Goal: Task Accomplishment & Management: Complete application form

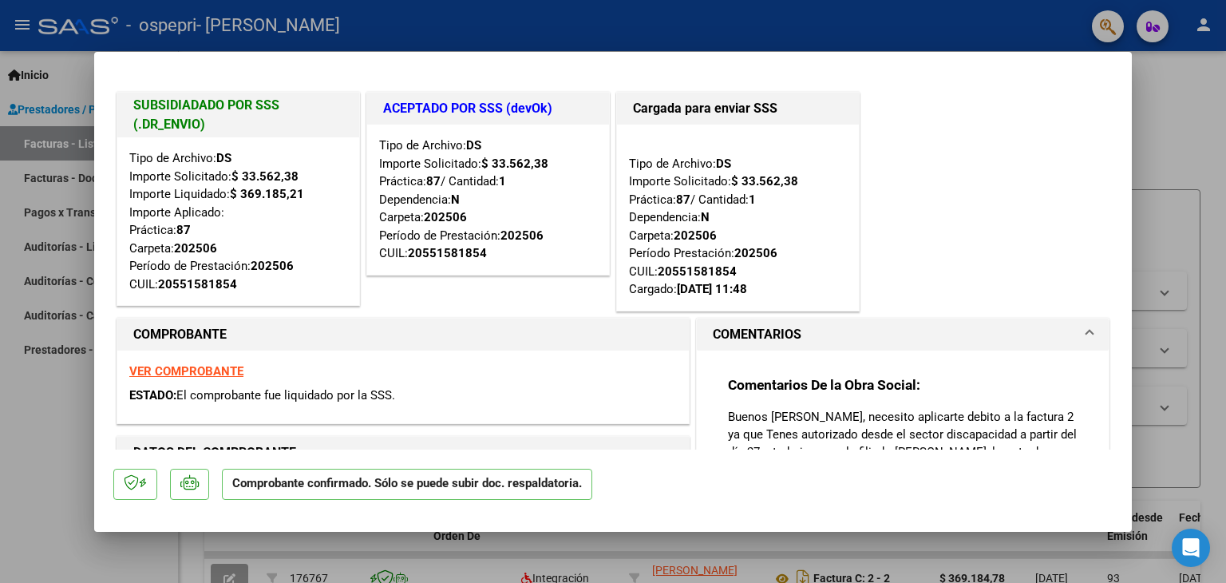
click at [561, 22] on div at bounding box center [613, 291] width 1226 height 583
type input "$ 0,00"
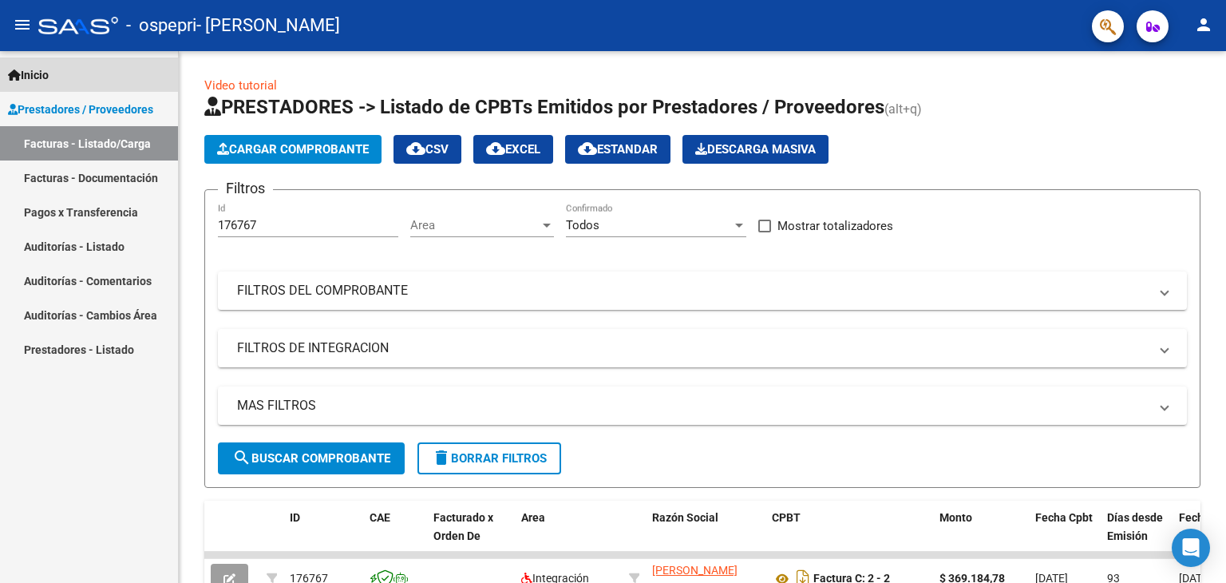
click at [38, 71] on span "Inicio" at bounding box center [28, 75] width 41 height 18
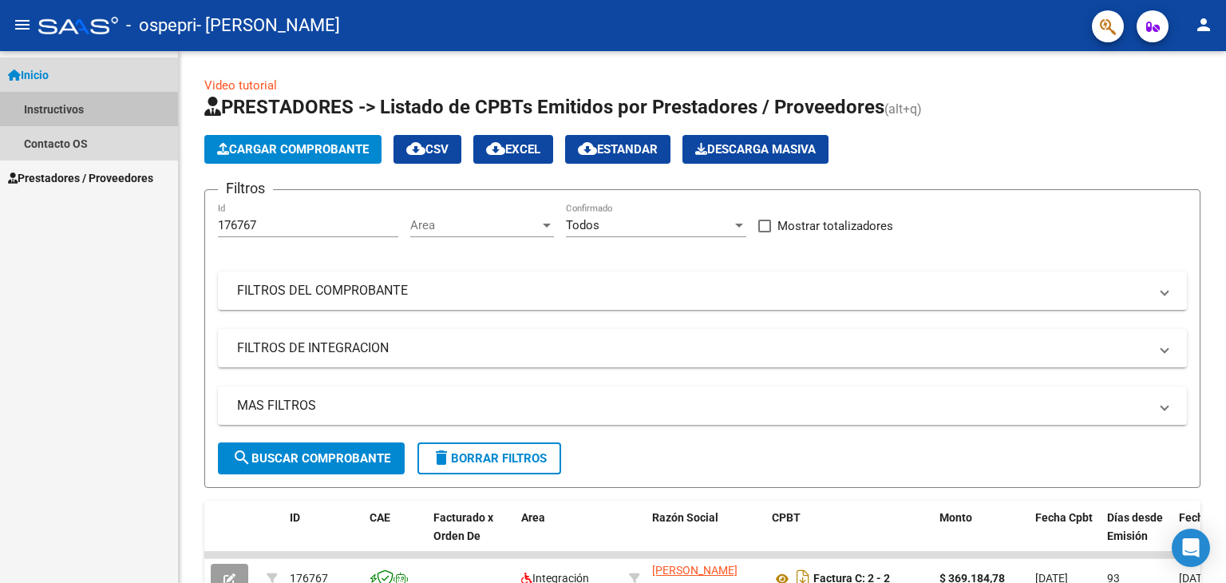
click at [78, 99] on link "Instructivos" at bounding box center [89, 109] width 178 height 34
click at [77, 109] on link "Instructivos" at bounding box center [89, 109] width 178 height 34
click at [37, 114] on link "Instructivos" at bounding box center [89, 109] width 178 height 34
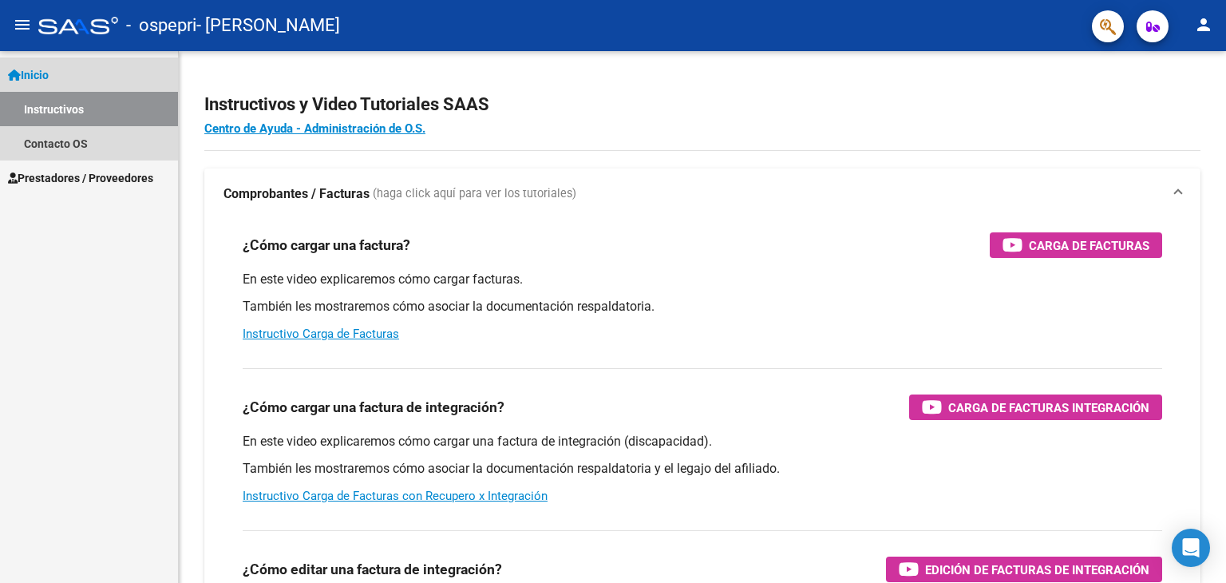
click at [37, 114] on link "Instructivos" at bounding box center [89, 109] width 178 height 34
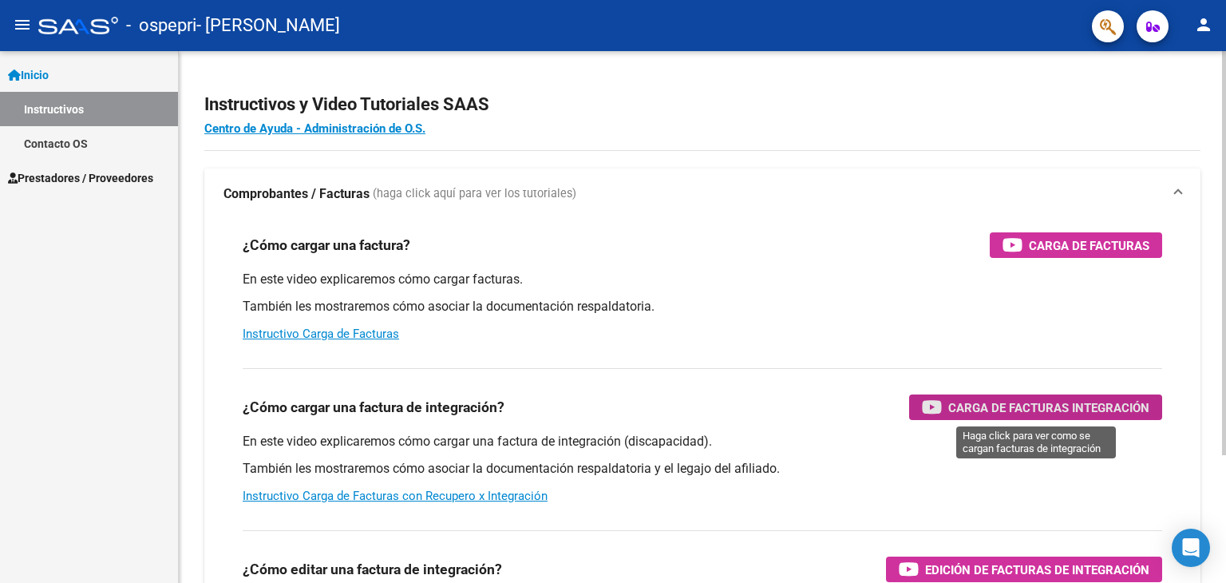
click at [1047, 413] on span "Carga de Facturas Integración" at bounding box center [1048, 407] width 201 height 20
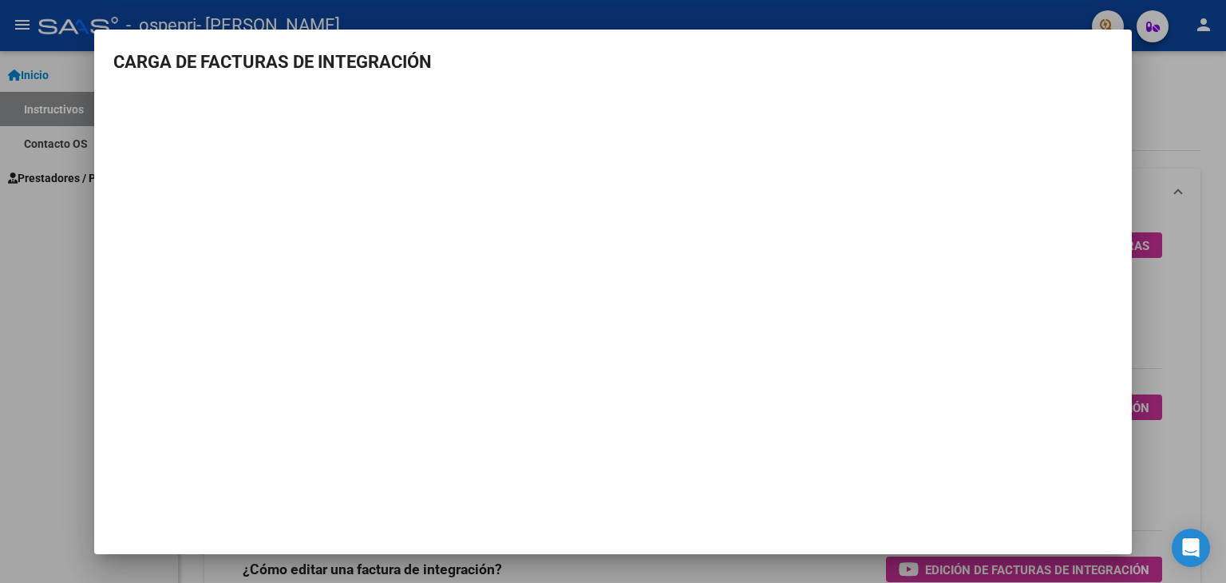
click at [35, 248] on div at bounding box center [613, 291] width 1226 height 583
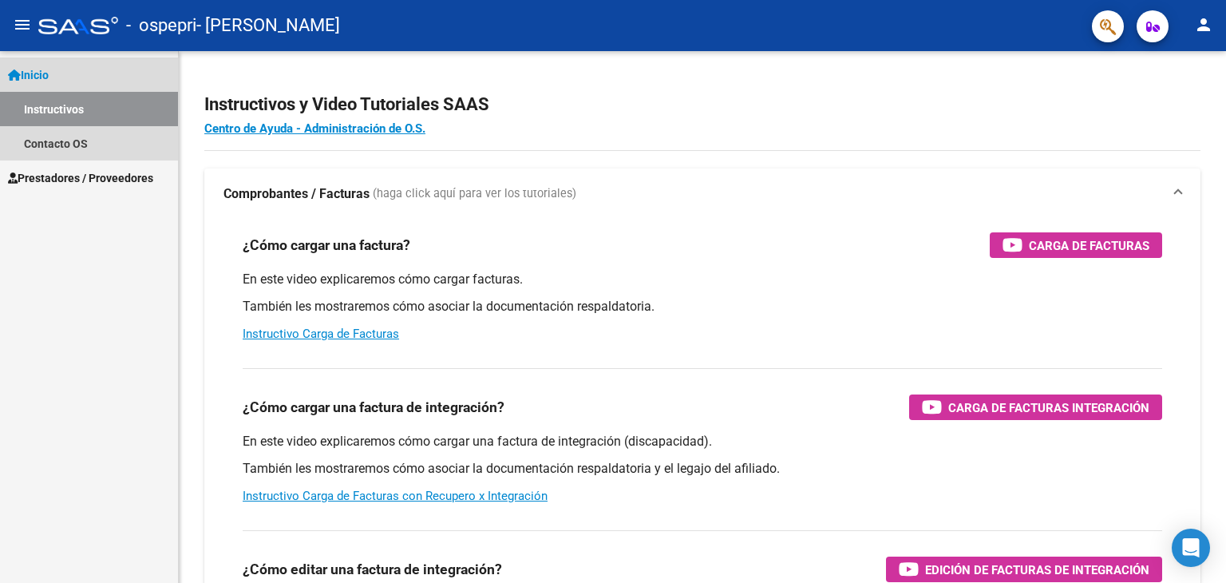
click at [49, 69] on span "Inicio" at bounding box center [28, 75] width 41 height 18
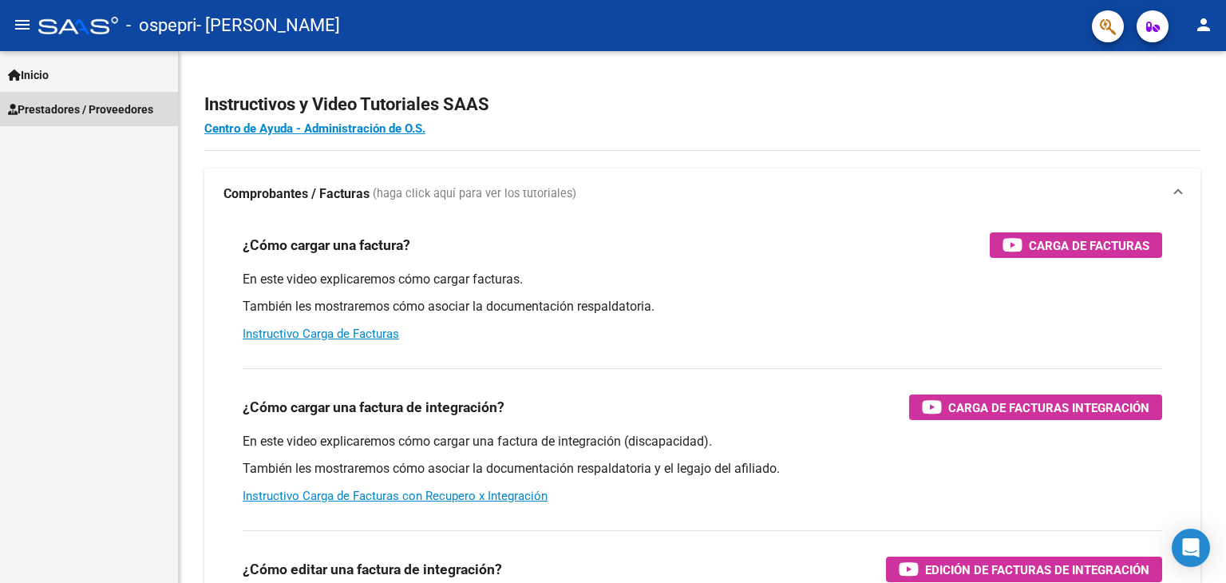
click at [64, 101] on span "Prestadores / Proveedores" at bounding box center [80, 110] width 145 height 18
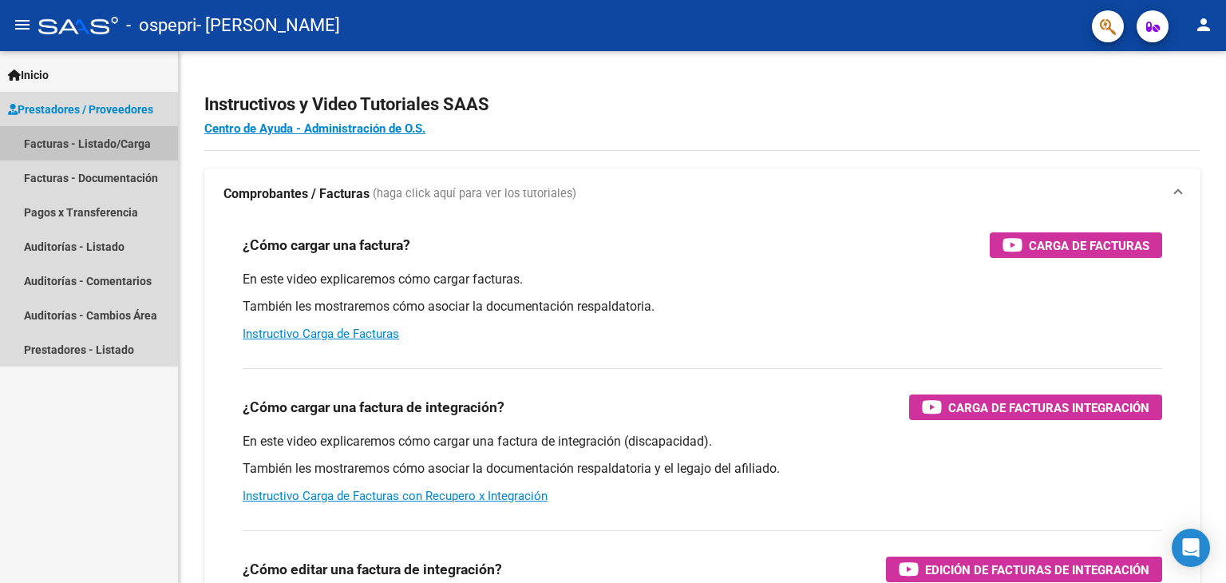
click at [86, 142] on link "Facturas - Listado/Carga" at bounding box center [89, 143] width 178 height 34
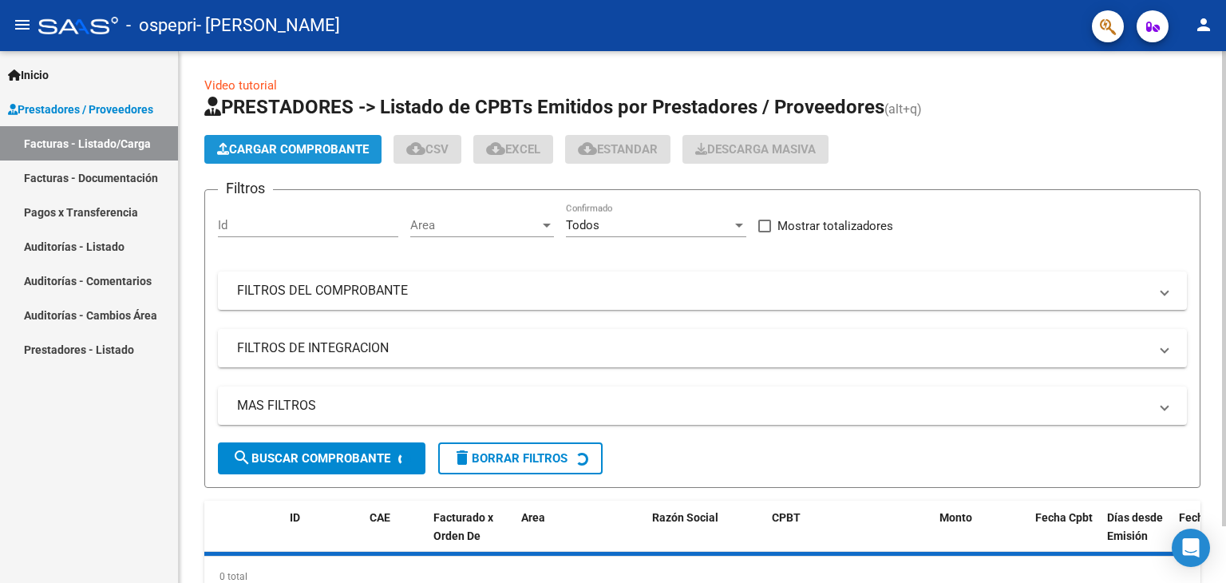
click at [248, 146] on span "Cargar Comprobante" at bounding box center [293, 149] width 152 height 14
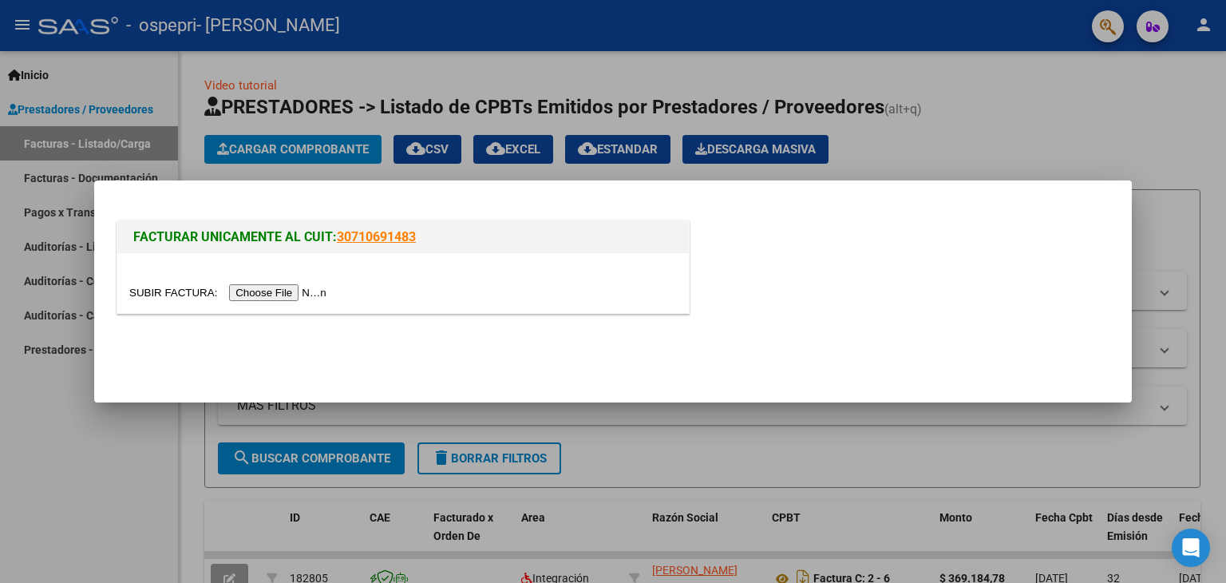
click at [281, 292] on input "file" at bounding box center [230, 292] width 202 height 17
click at [318, 286] on input "file" at bounding box center [230, 292] width 202 height 17
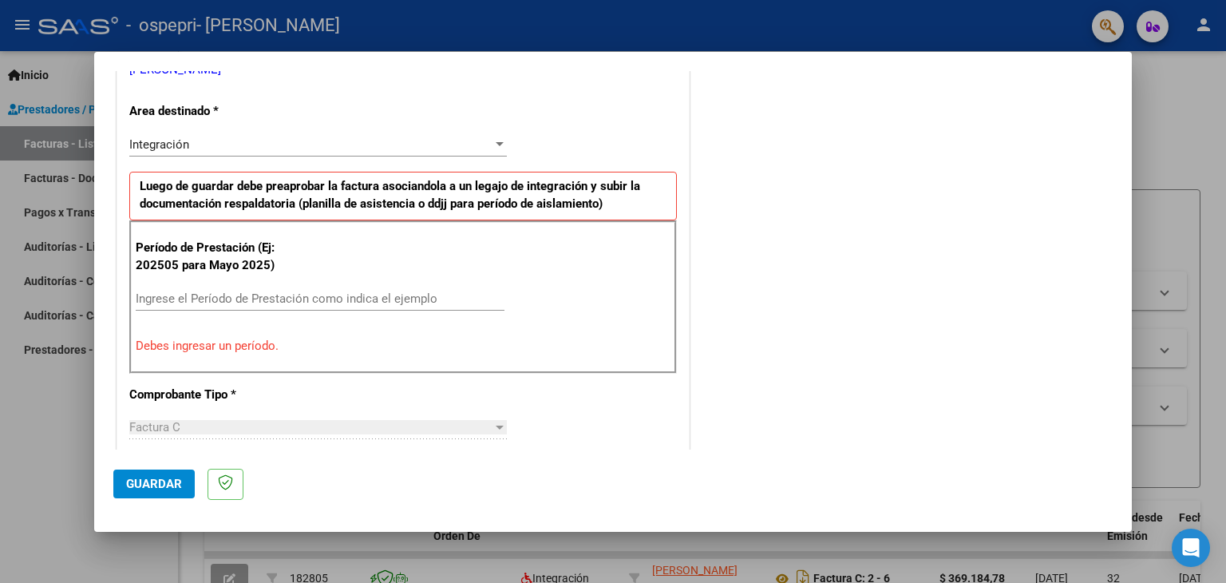
scroll to position [357, 0]
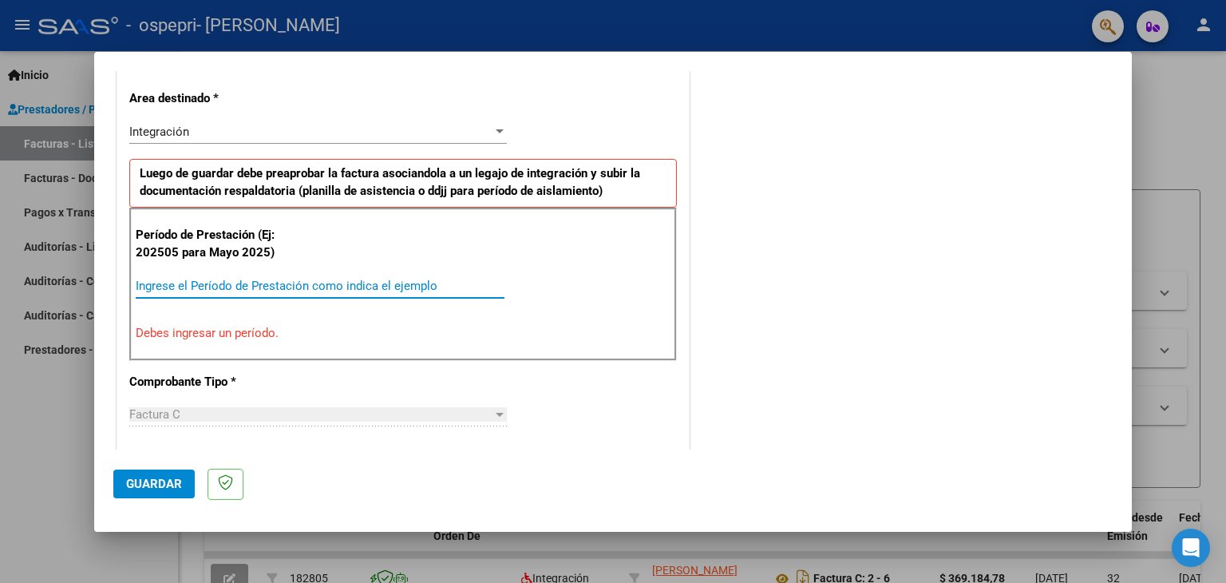
click at [338, 290] on input "Ingrese el Período de Prestación como indica el ejemplo" at bounding box center [320, 285] width 369 height 14
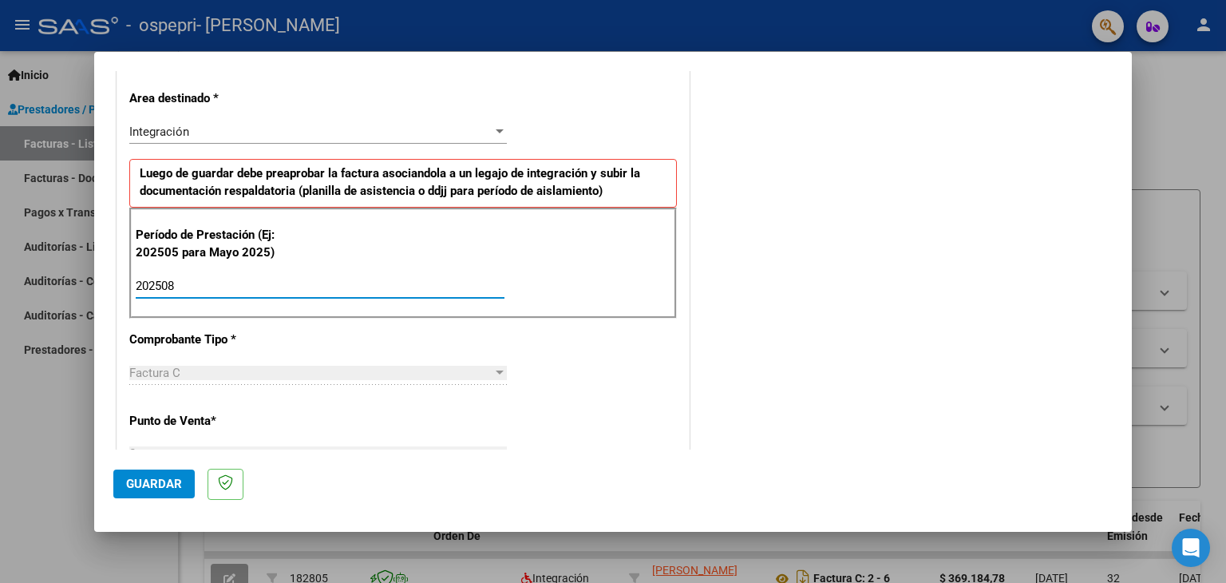
type input "202508"
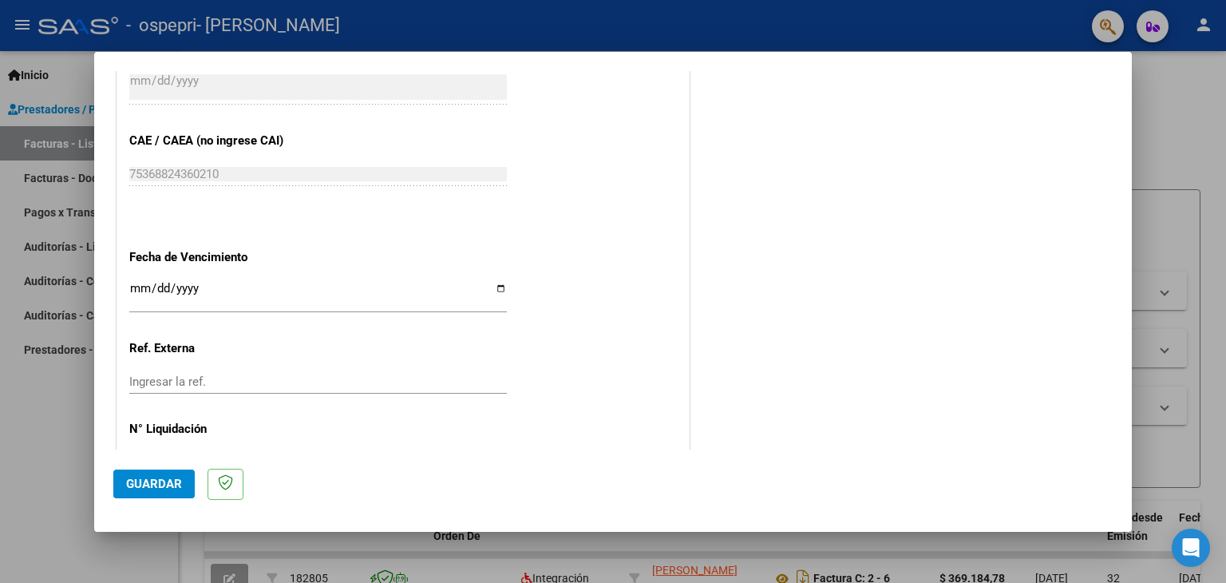
scroll to position [1024, 0]
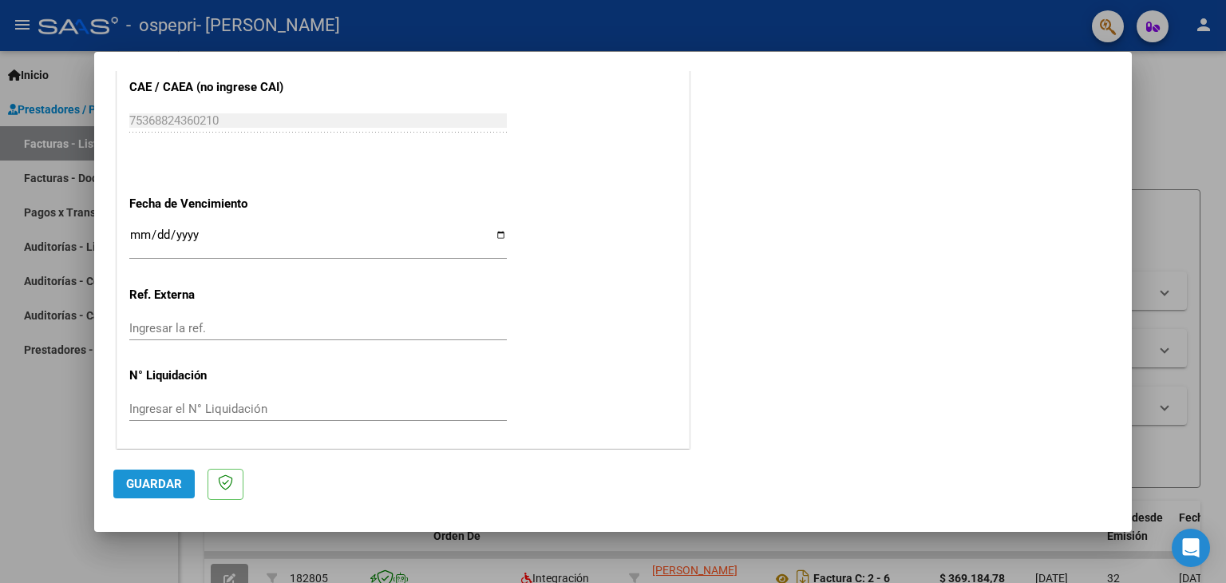
click at [162, 488] on span "Guardar" at bounding box center [154, 483] width 56 height 14
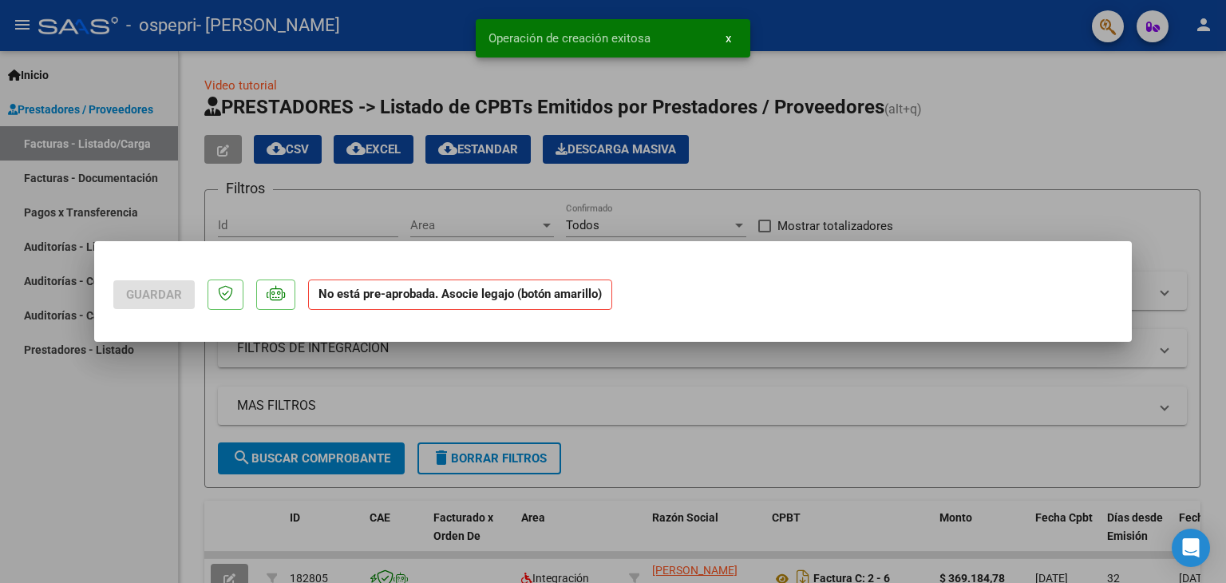
scroll to position [0, 0]
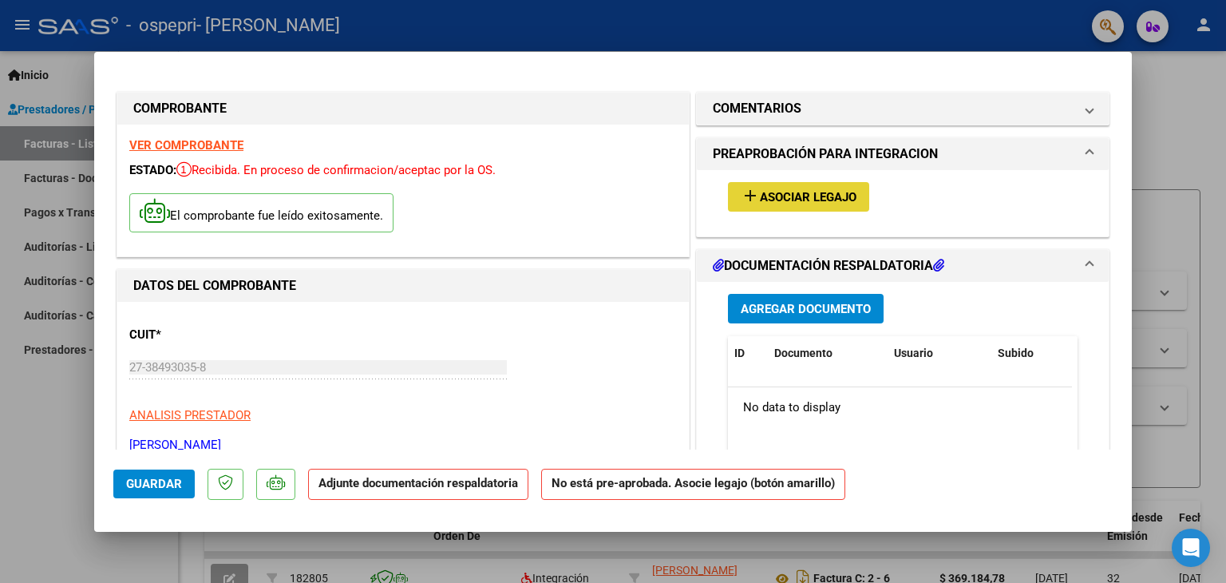
click at [819, 187] on button "add Asociar Legajo" at bounding box center [798, 197] width 141 height 30
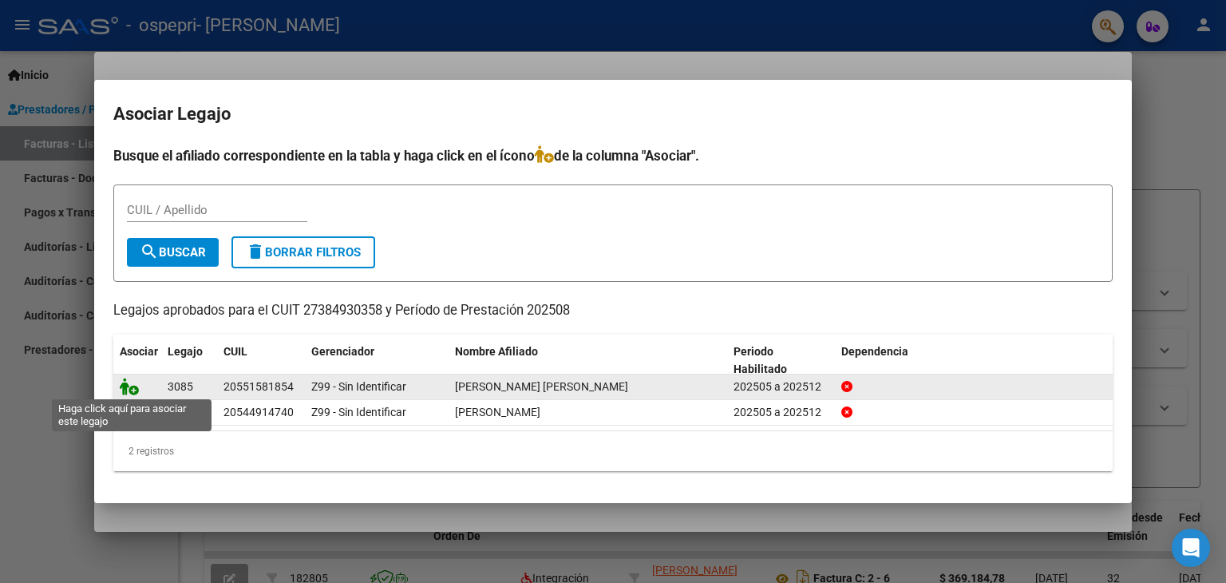
click at [128, 390] on icon at bounding box center [129, 386] width 19 height 18
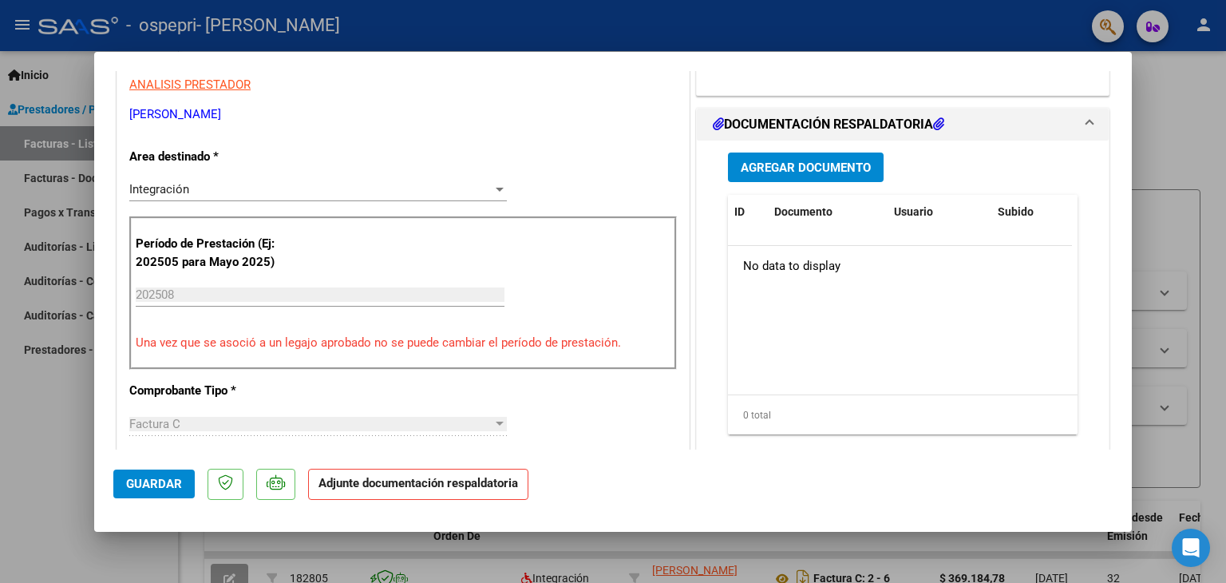
scroll to position [345, 0]
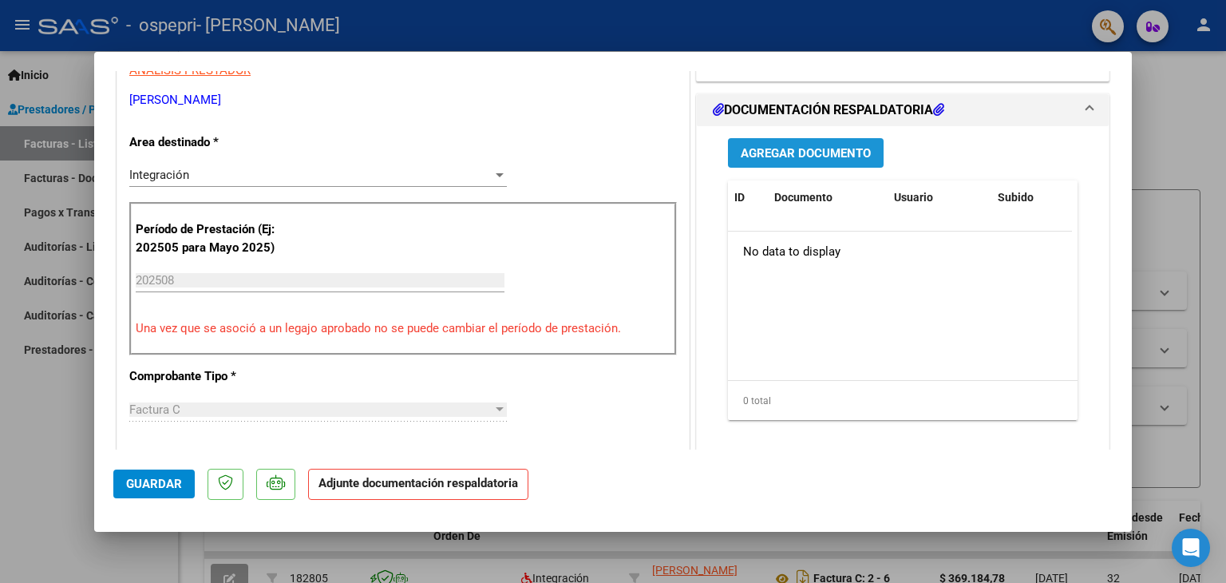
click at [855, 156] on span "Agregar Documento" at bounding box center [805, 153] width 130 height 14
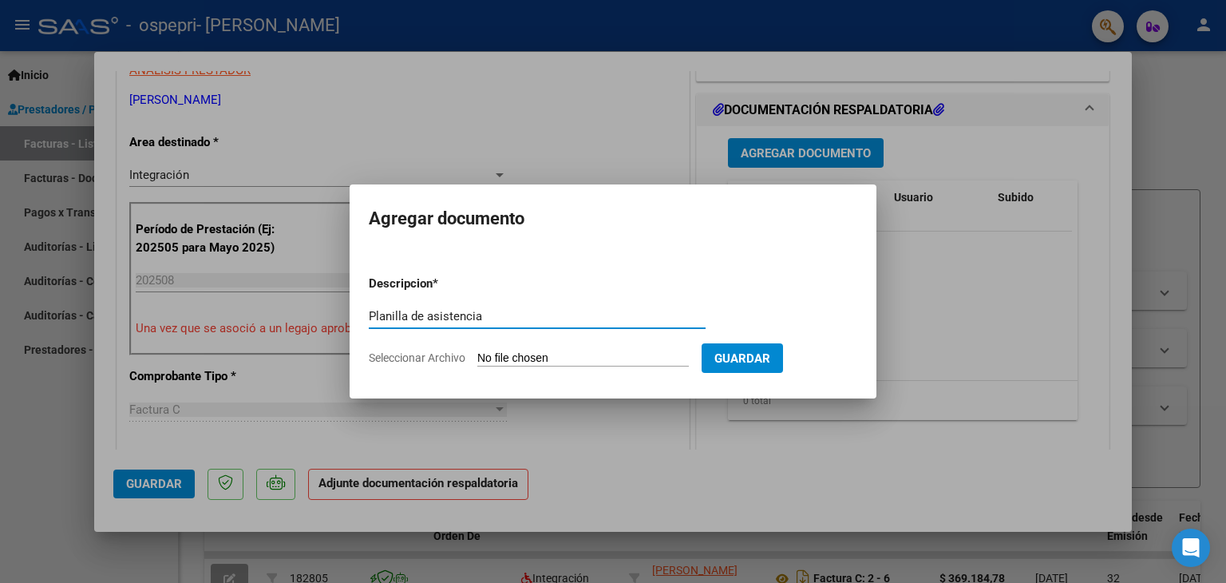
type input "Planilla de asistencia"
click at [586, 359] on input "Seleccionar Archivo" at bounding box center [582, 358] width 211 height 15
type input "C:\fakepath\DOC-20250905-WA0006..pdf"
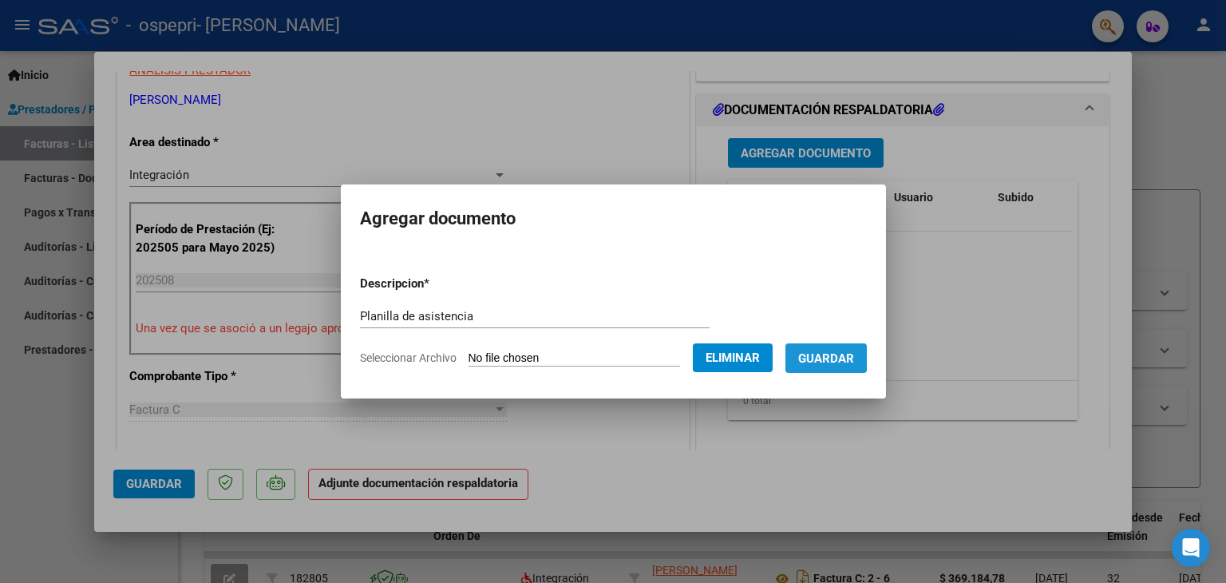
click at [827, 353] on span "Guardar" at bounding box center [826, 358] width 56 height 14
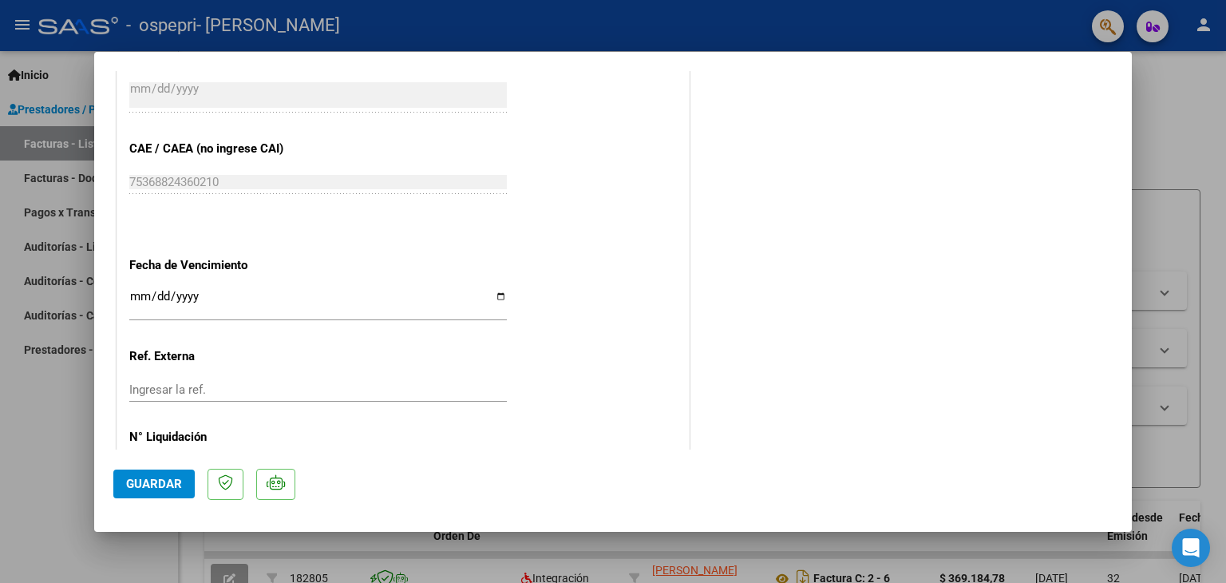
scroll to position [1048, 0]
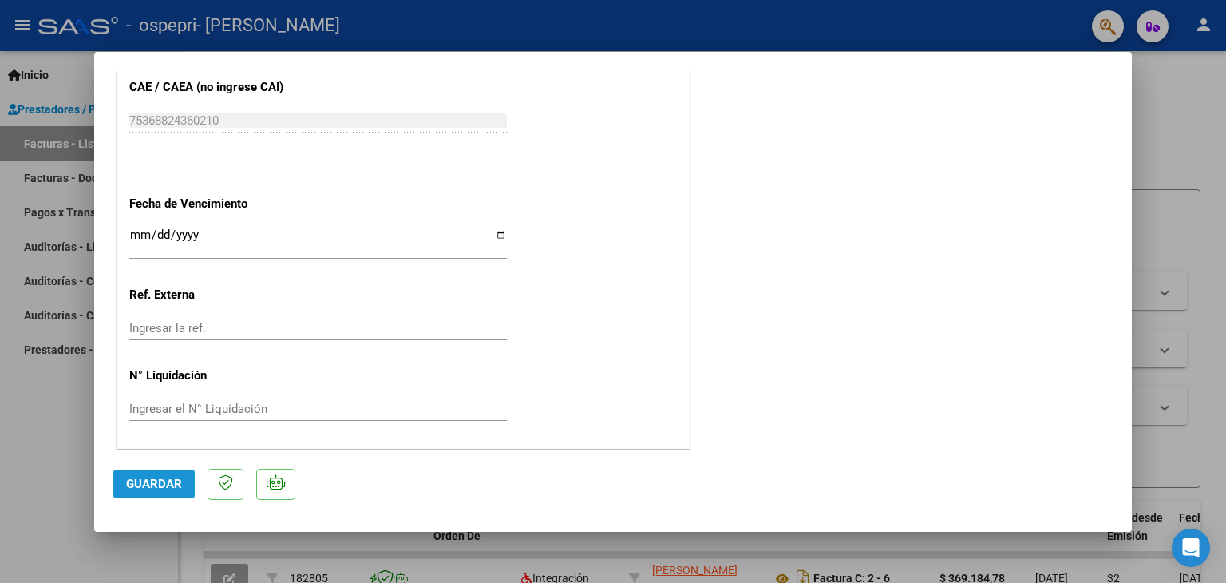
click at [168, 490] on span "Guardar" at bounding box center [154, 483] width 56 height 14
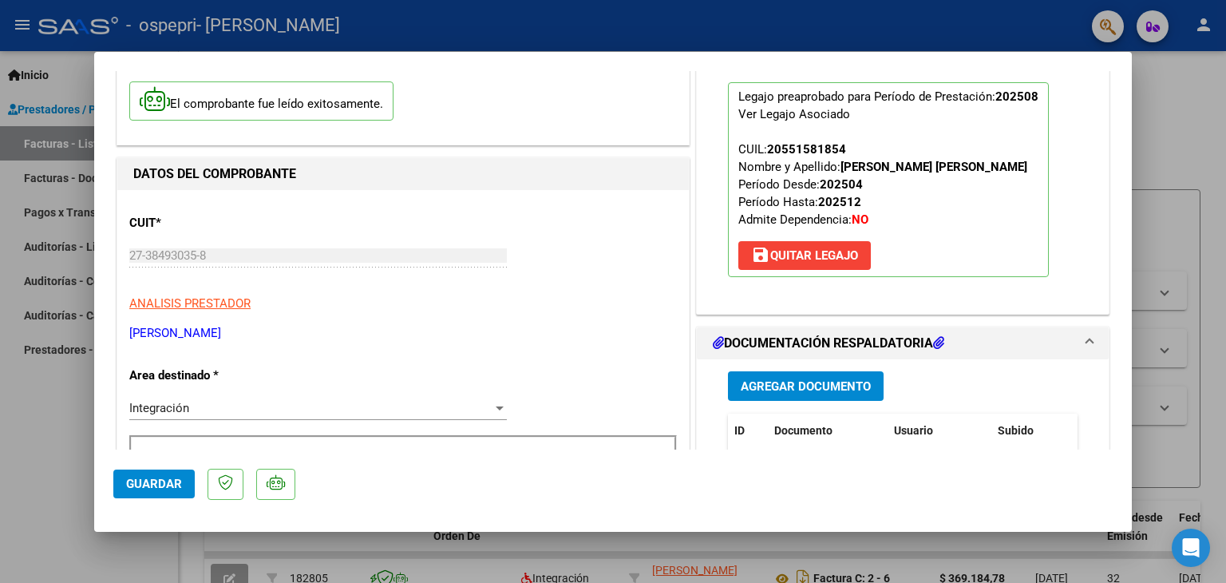
scroll to position [0, 0]
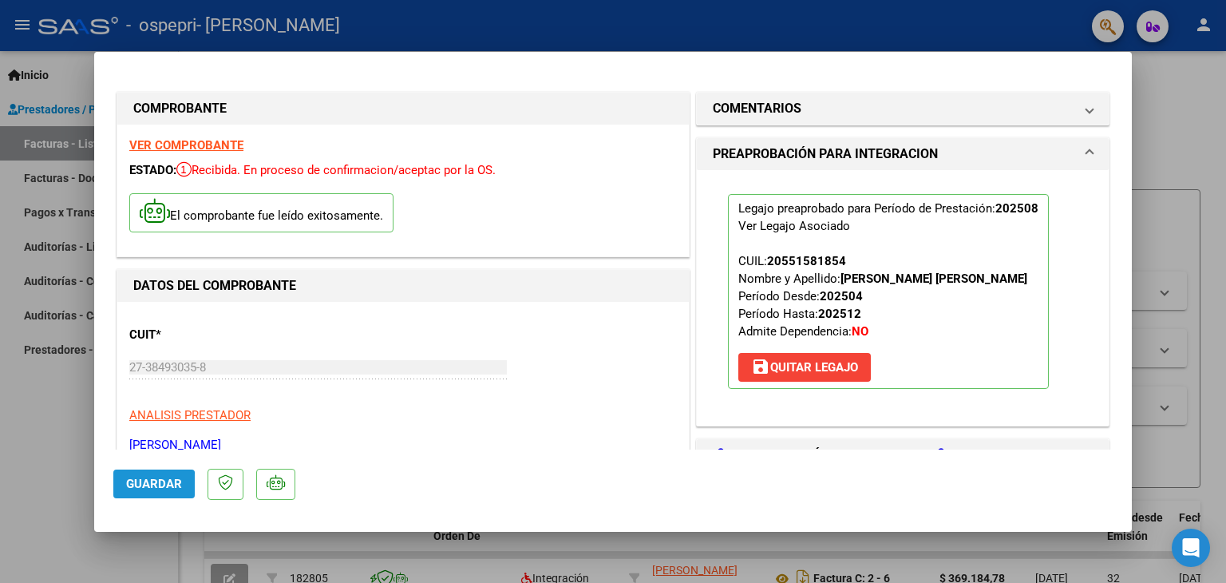
click at [140, 487] on span "Guardar" at bounding box center [154, 483] width 56 height 14
click at [236, 140] on strong "VER COMPROBANTE" at bounding box center [186, 145] width 114 height 14
click at [449, 16] on div at bounding box center [613, 291] width 1226 height 583
type input "$ 0,00"
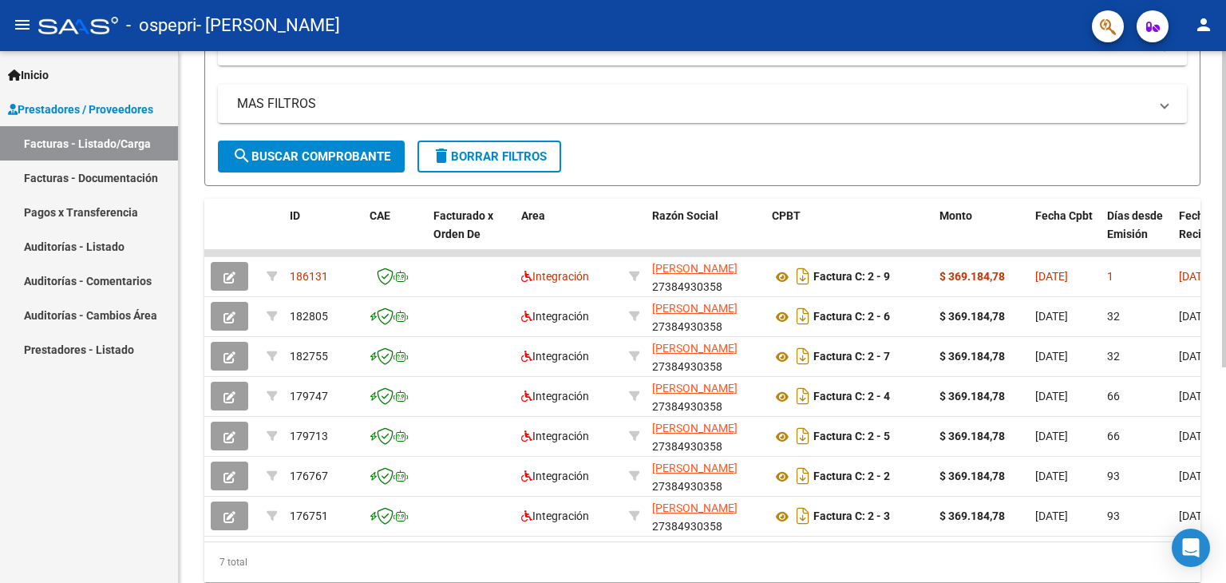
scroll to position [361, 0]
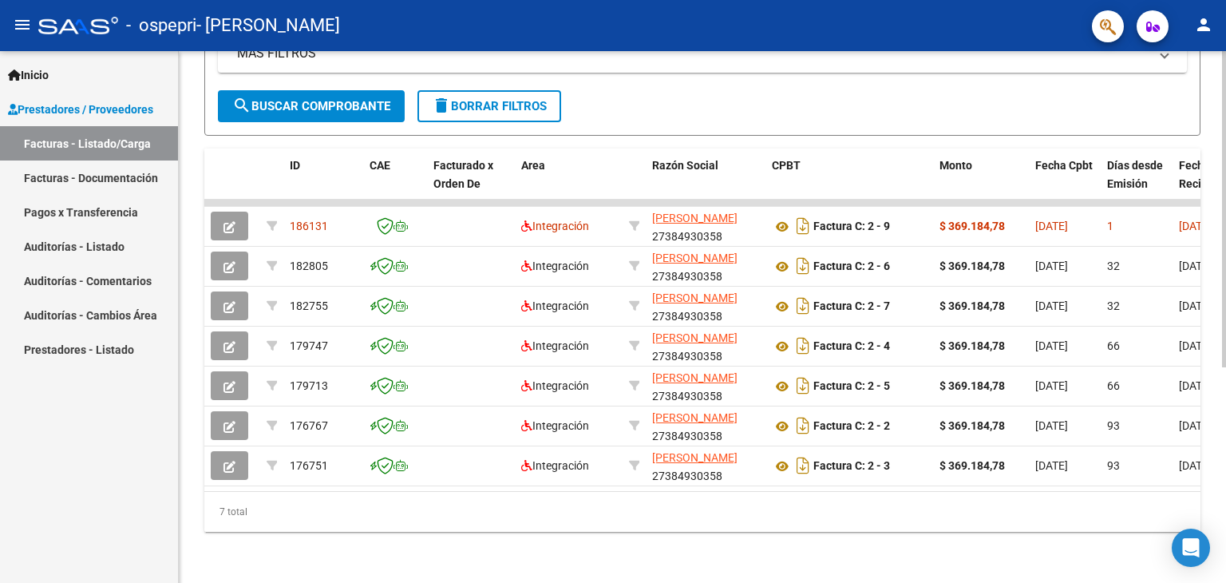
click at [1225, 451] on div at bounding box center [1224, 425] width 4 height 316
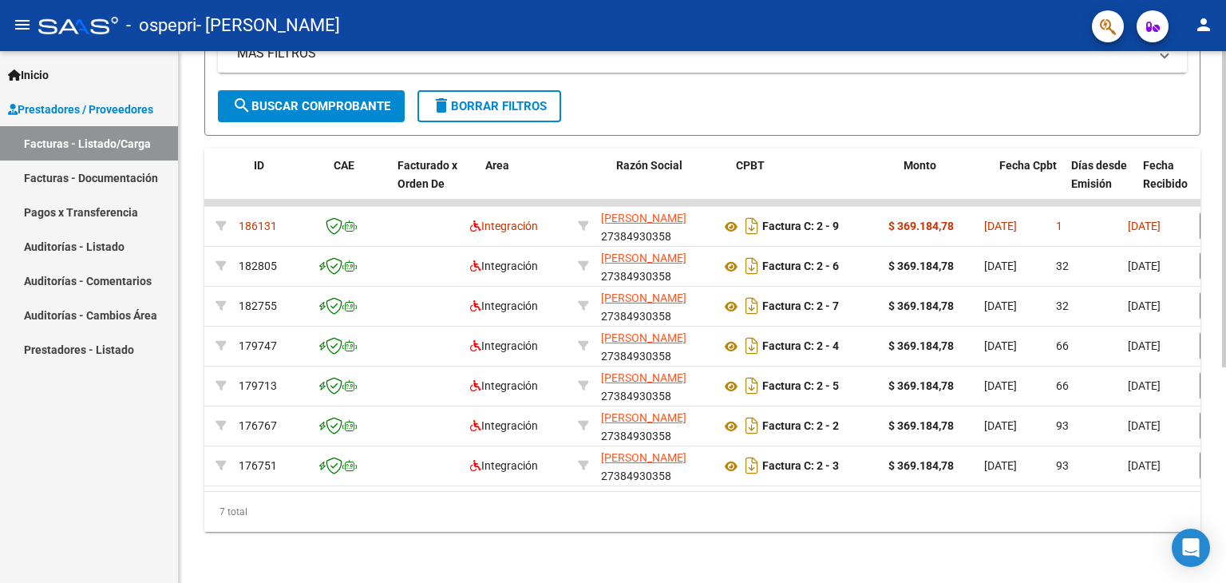
scroll to position [0, 0]
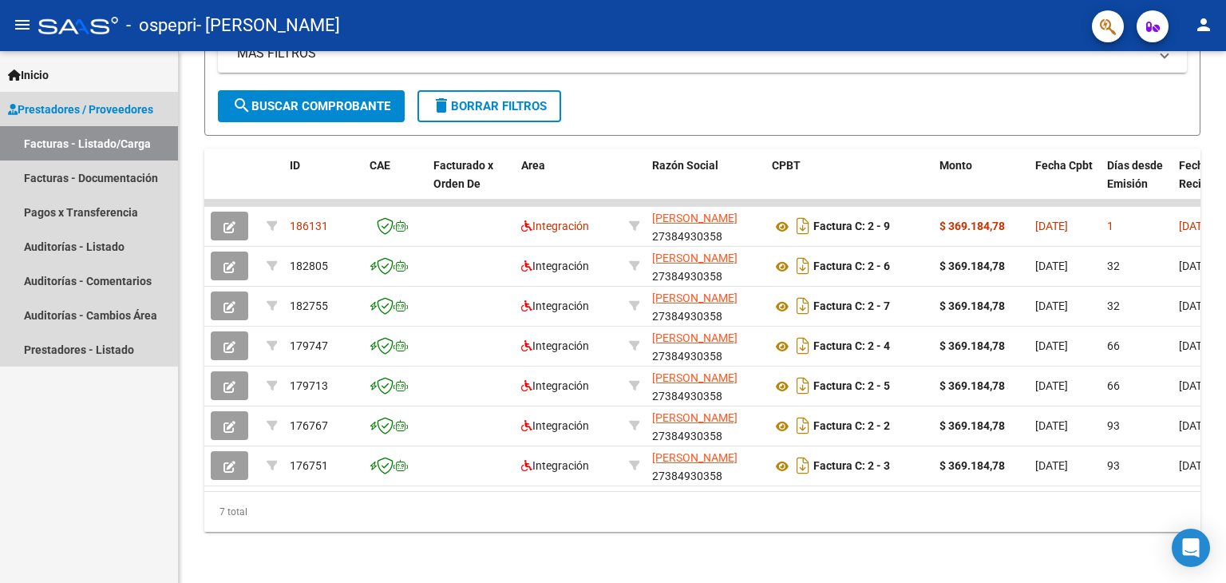
click at [101, 104] on span "Prestadores / Proveedores" at bounding box center [80, 110] width 145 height 18
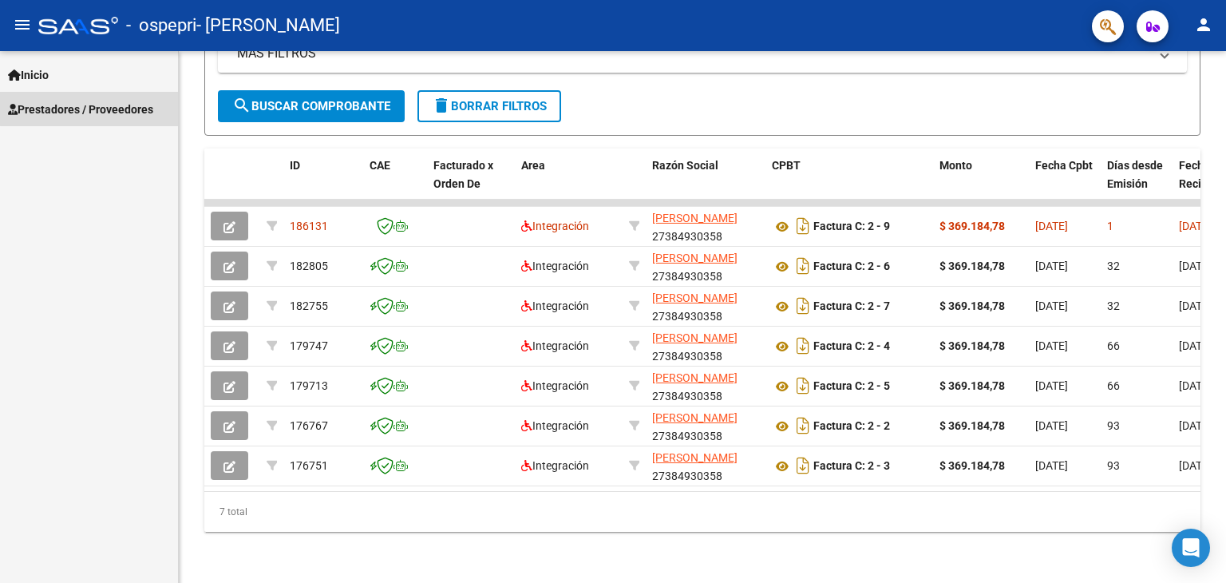
click at [101, 104] on span "Prestadores / Proveedores" at bounding box center [80, 110] width 145 height 18
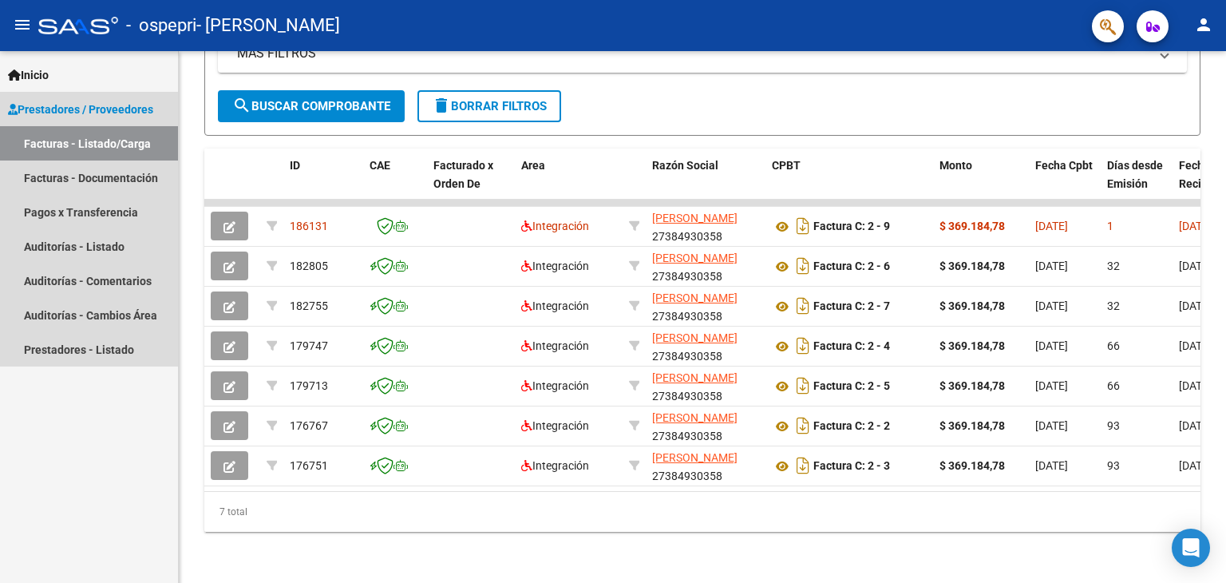
click at [100, 152] on link "Facturas - Listado/Carga" at bounding box center [89, 143] width 178 height 34
click at [102, 179] on link "Facturas - Documentación" at bounding box center [89, 177] width 178 height 34
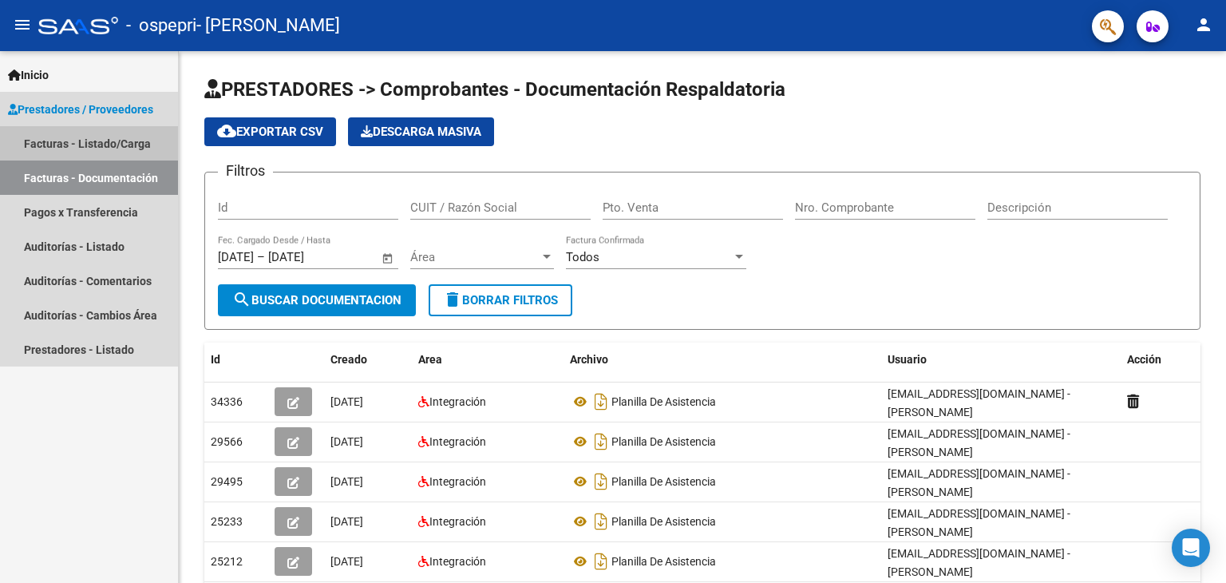
click at [113, 132] on link "Facturas - Listado/Carga" at bounding box center [89, 143] width 178 height 34
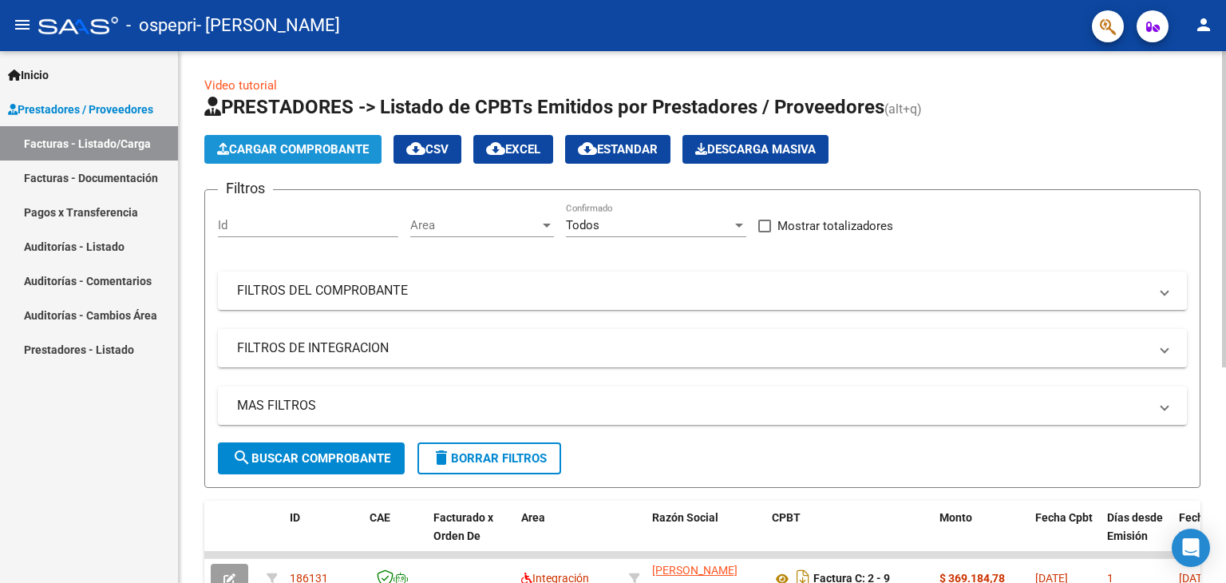
click at [251, 142] on span "Cargar Comprobante" at bounding box center [293, 149] width 152 height 14
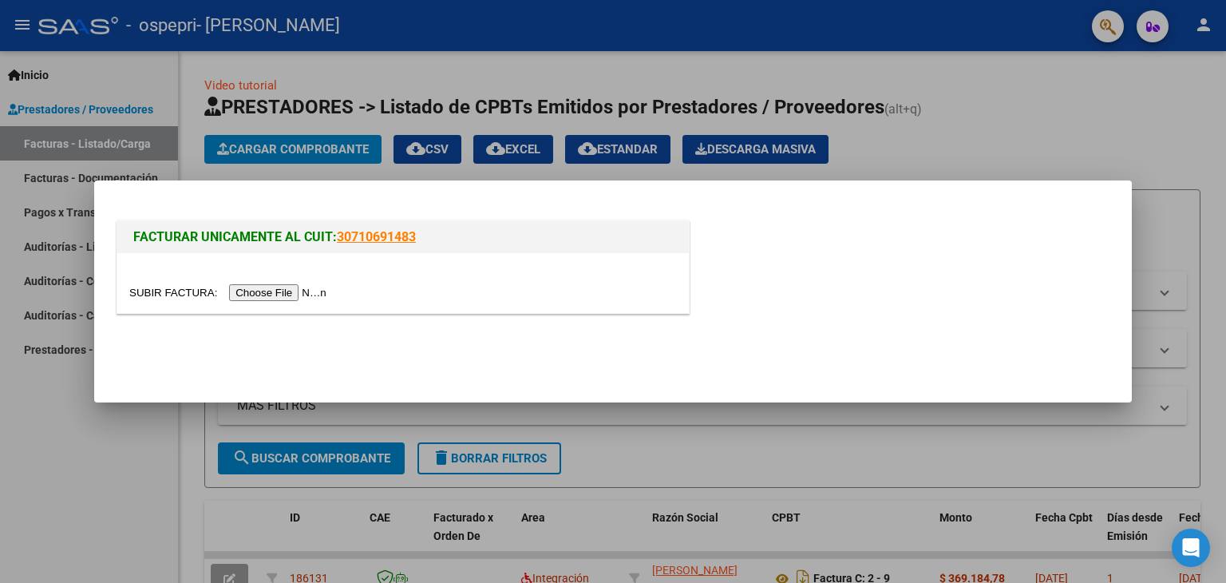
click at [244, 291] on input "file" at bounding box center [230, 292] width 202 height 17
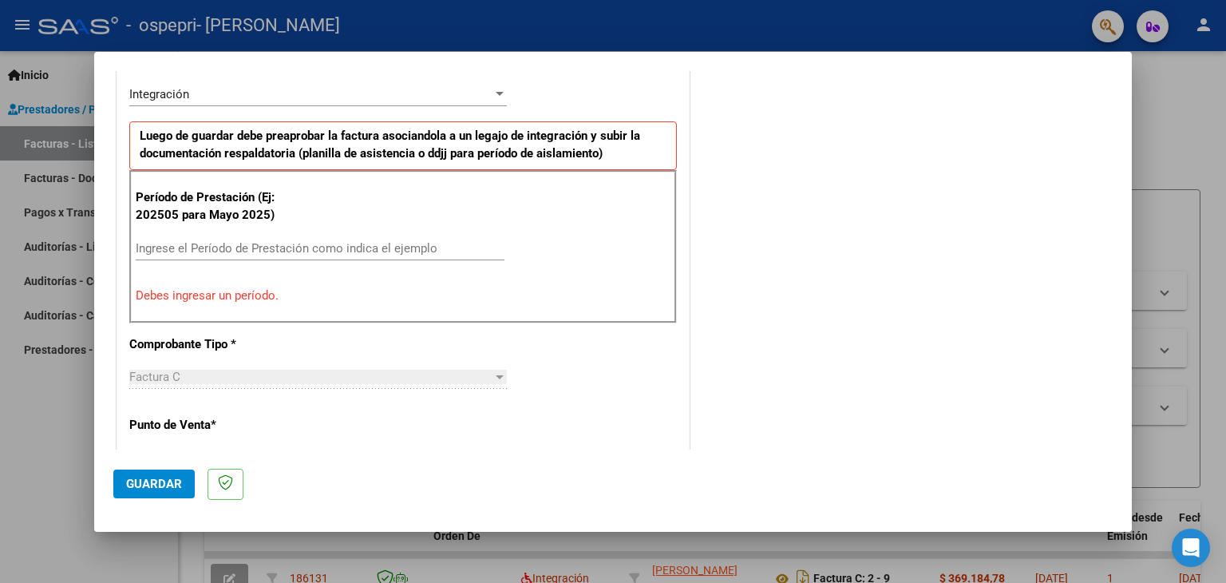
scroll to position [397, 0]
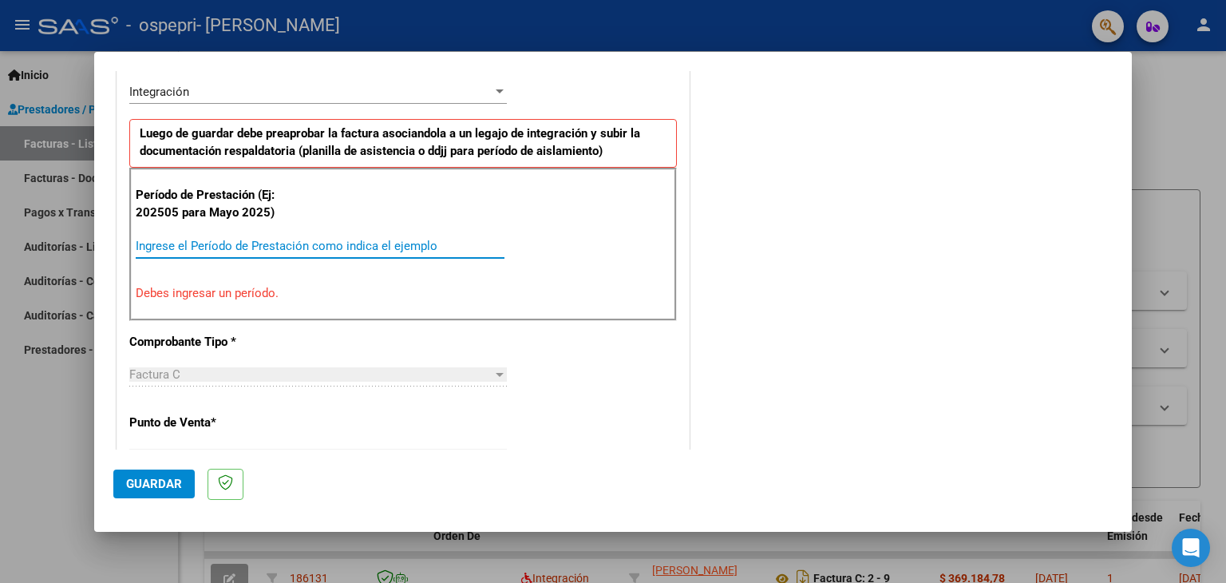
click at [337, 240] on input "Ingrese el Período de Prestación como indica el ejemplo" at bounding box center [320, 246] width 369 height 14
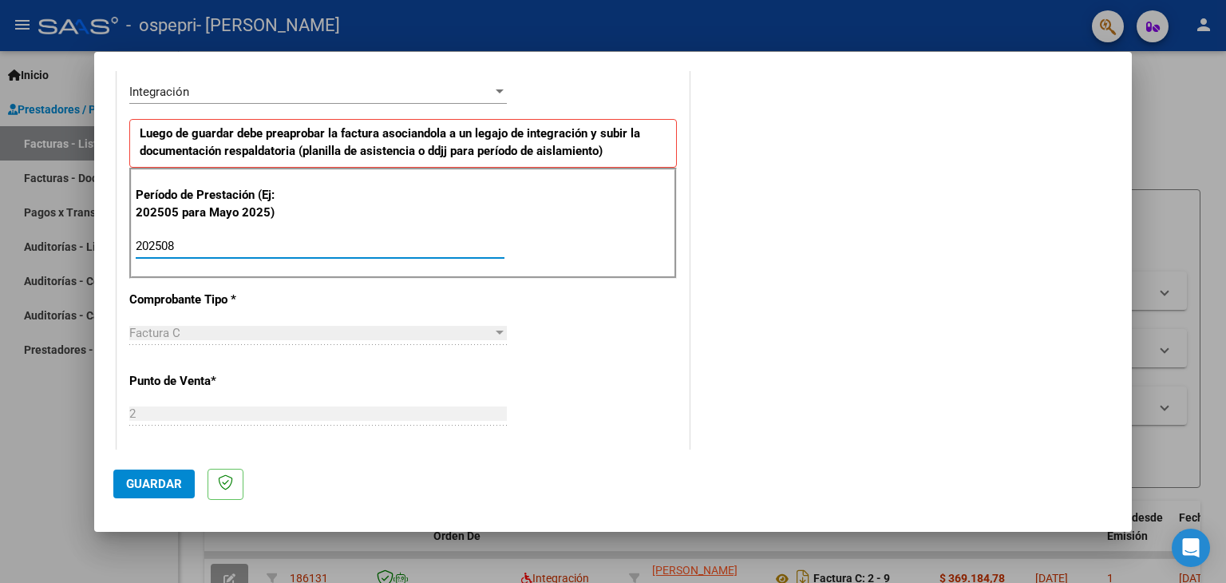
type input "202508"
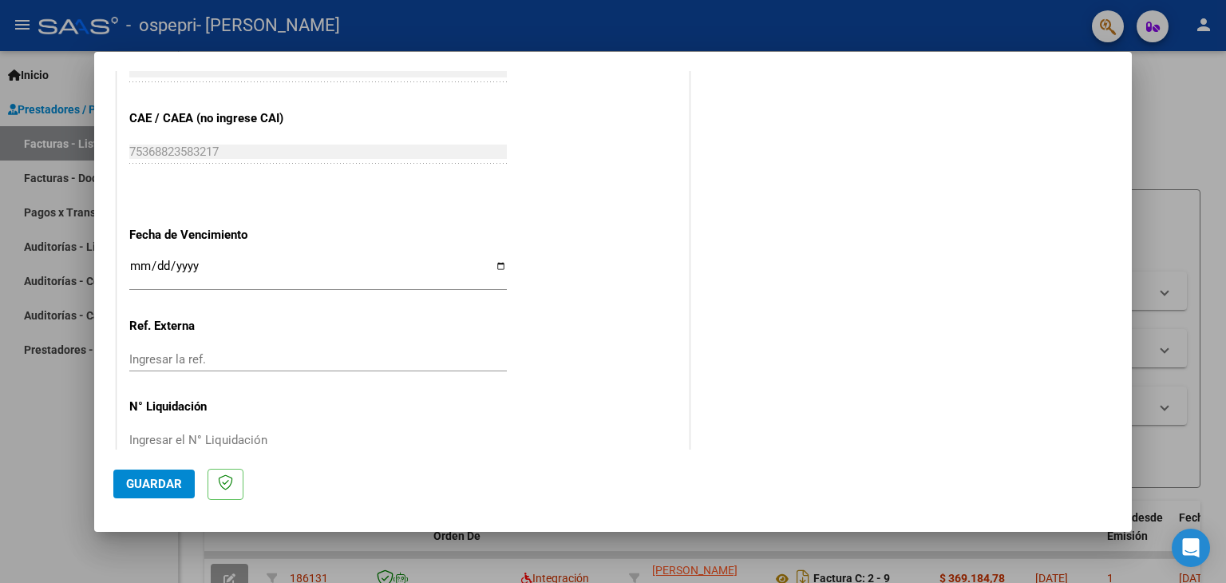
scroll to position [1024, 0]
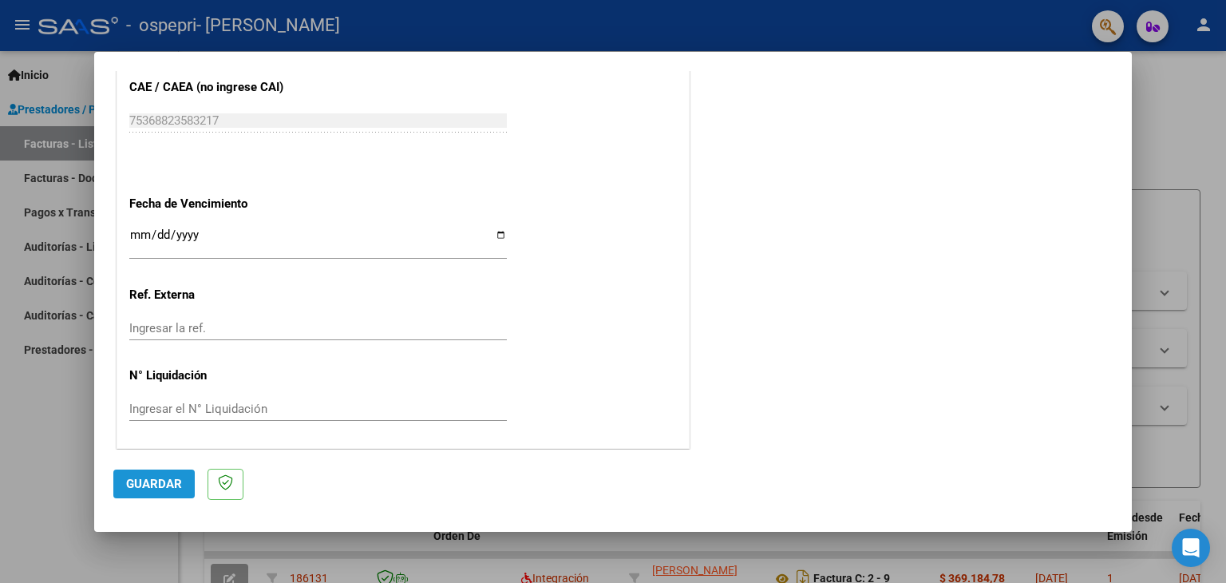
click at [178, 478] on span "Guardar" at bounding box center [154, 483] width 56 height 14
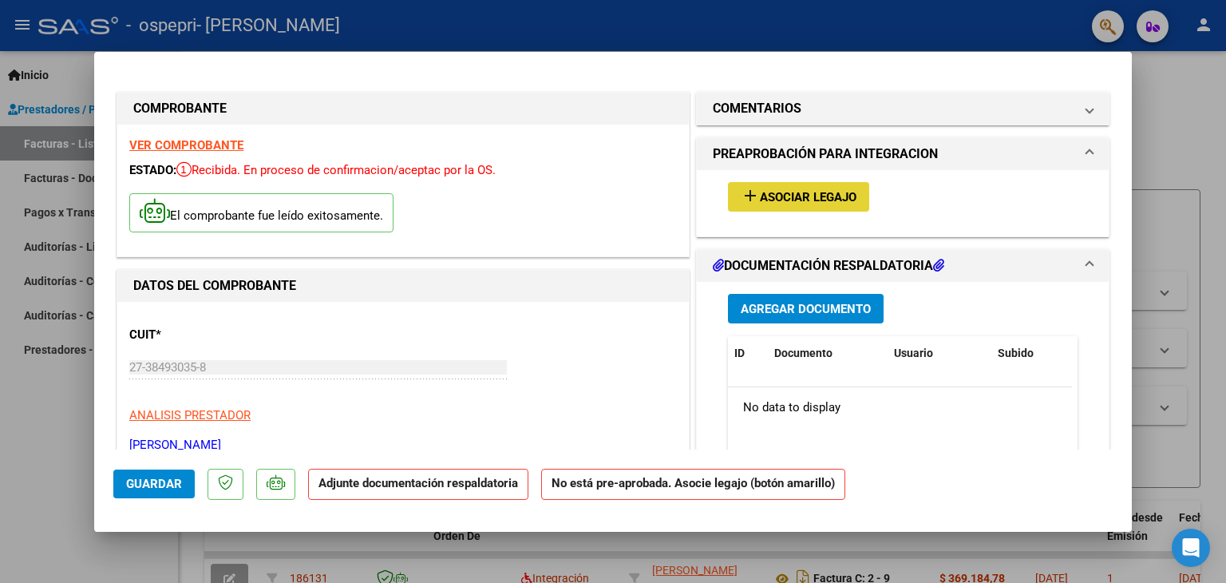
click at [765, 192] on span "Asociar Legajo" at bounding box center [808, 197] width 97 height 14
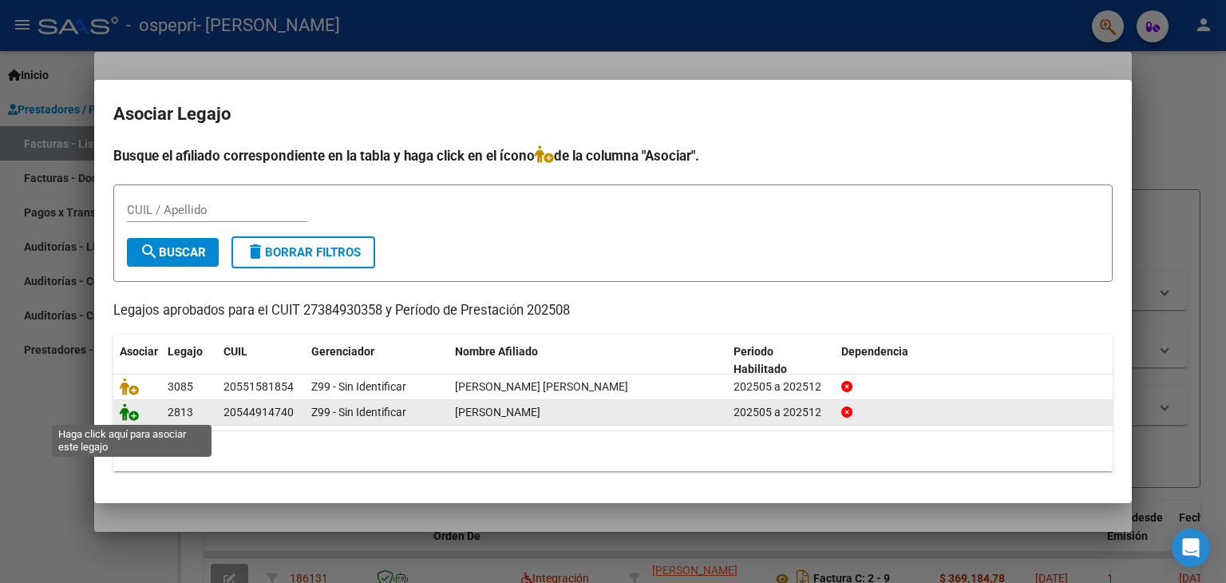
click at [129, 416] on icon at bounding box center [129, 412] width 19 height 18
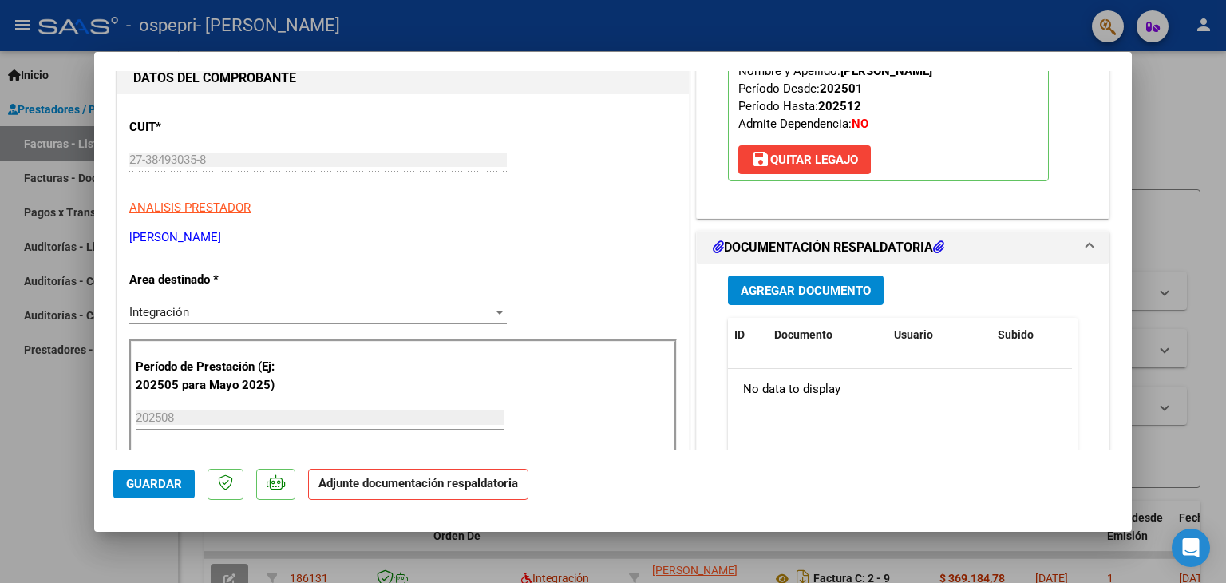
scroll to position [252, 0]
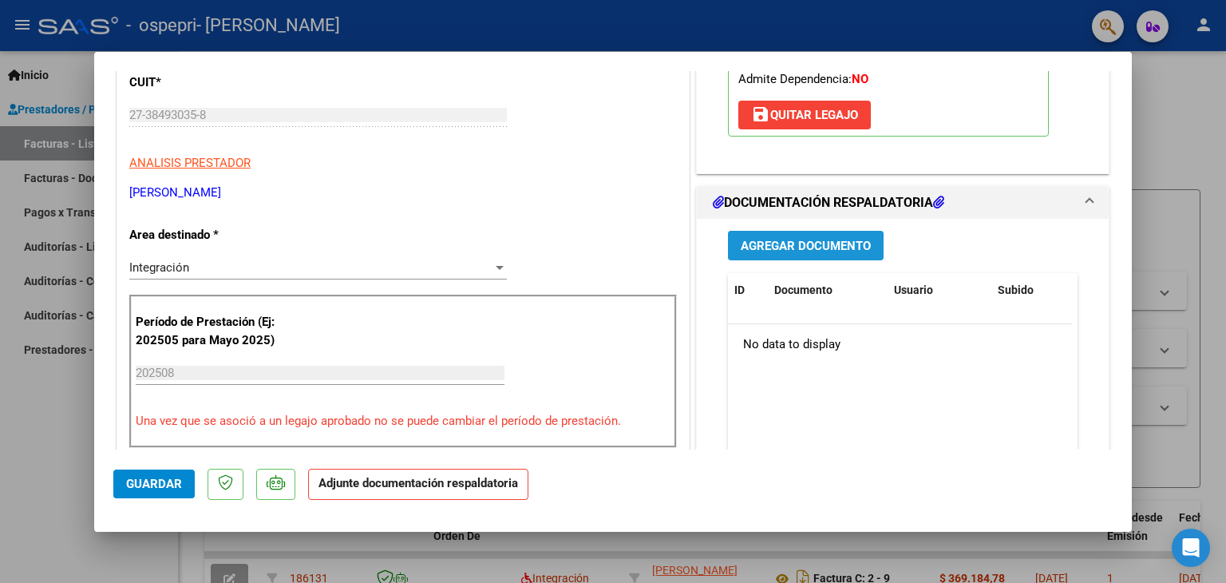
click at [845, 243] on span "Agregar Documento" at bounding box center [805, 246] width 130 height 14
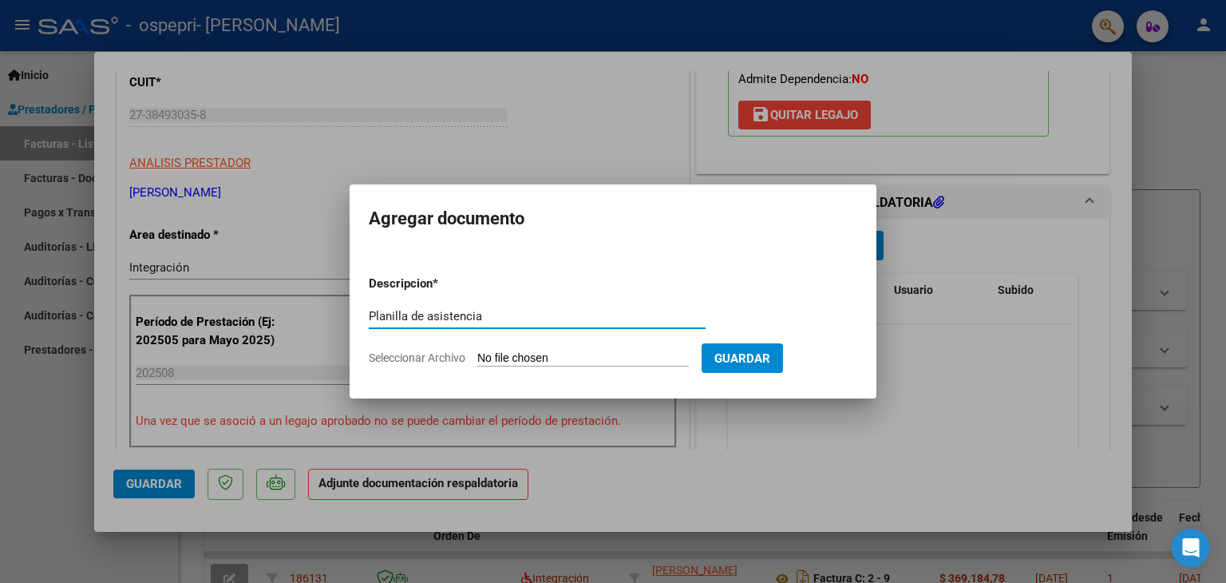
type input "Planilla de asistencia"
click at [554, 365] on input "Seleccionar Archivo" at bounding box center [582, 358] width 211 height 15
type input "C:\fakepath\CamScanner [DATE] 09.46.pdf"
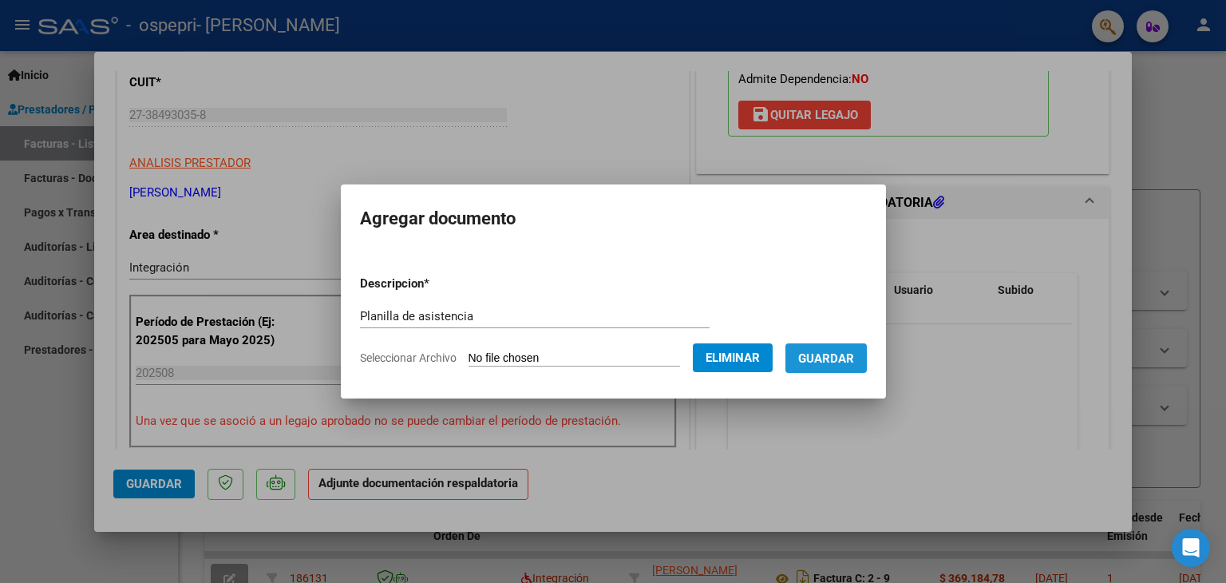
click at [854, 358] on span "Guardar" at bounding box center [826, 358] width 56 height 14
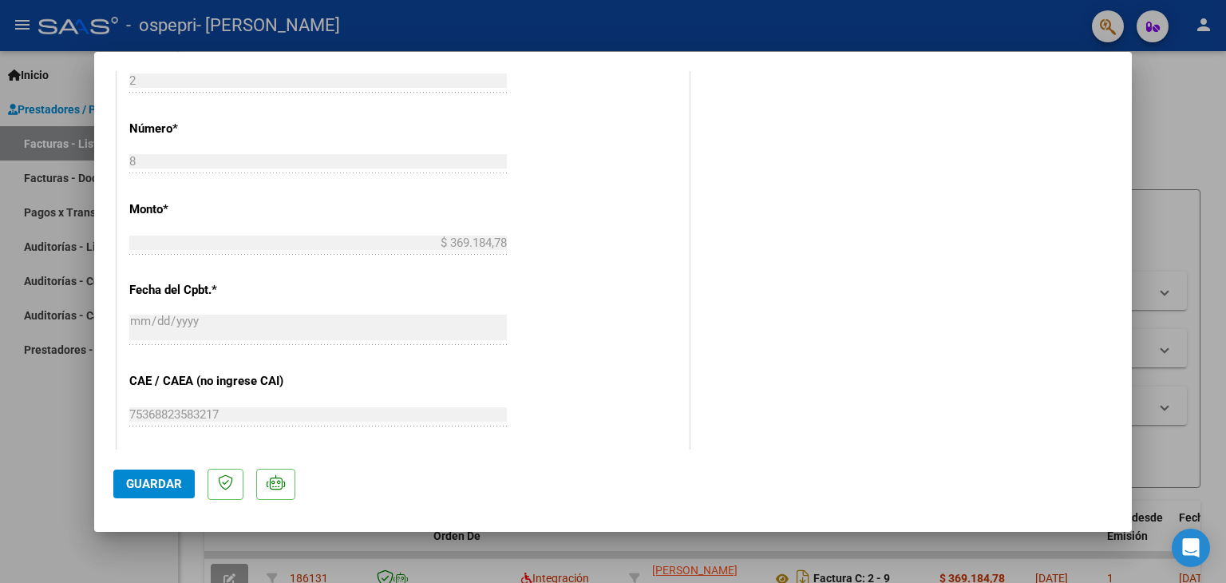
scroll to position [1048, 0]
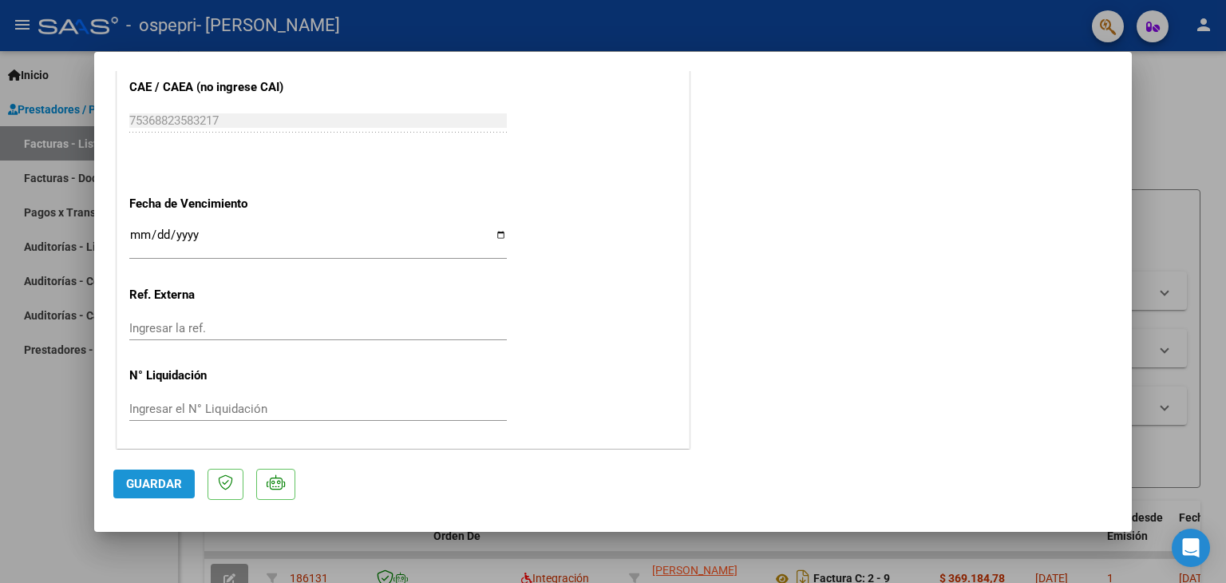
click at [131, 481] on span "Guardar" at bounding box center [154, 483] width 56 height 14
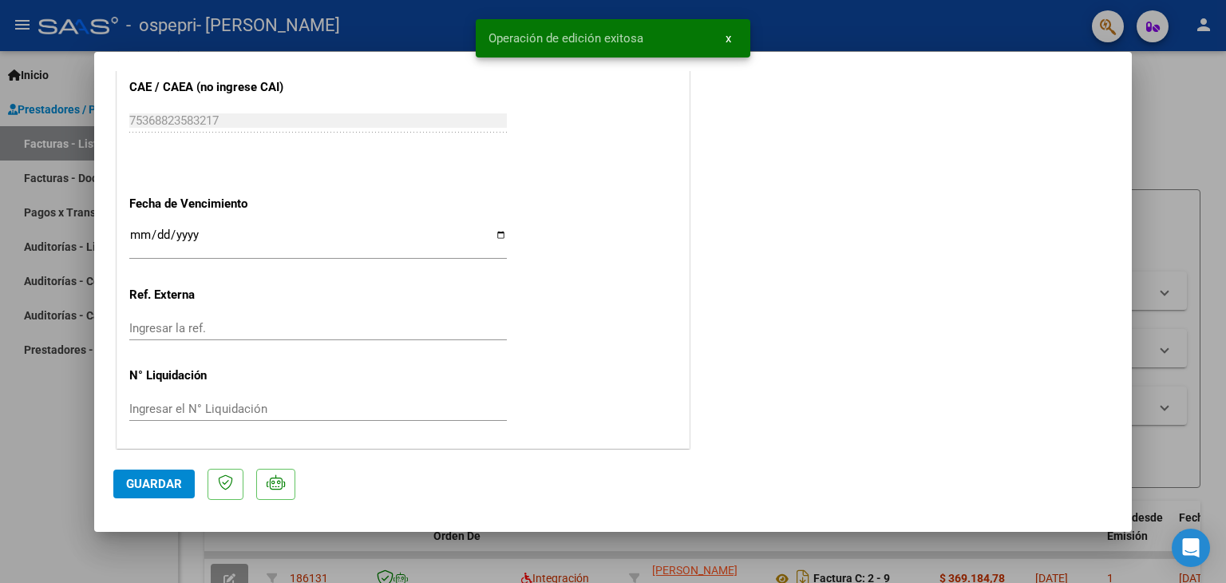
click at [32, 419] on div at bounding box center [613, 291] width 1226 height 583
type input "$ 0,00"
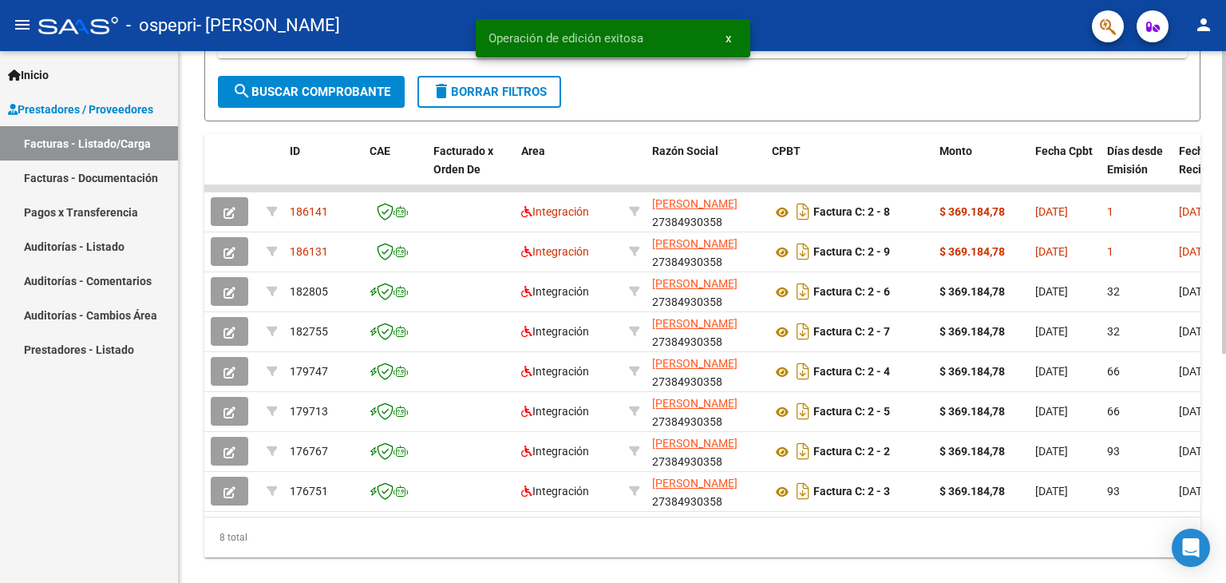
click at [1219, 444] on div "Video tutorial PRESTADORES -> Listado de CPBTs Emitidos por Prestadores / Prove…" at bounding box center [704, 146] width 1051 height 923
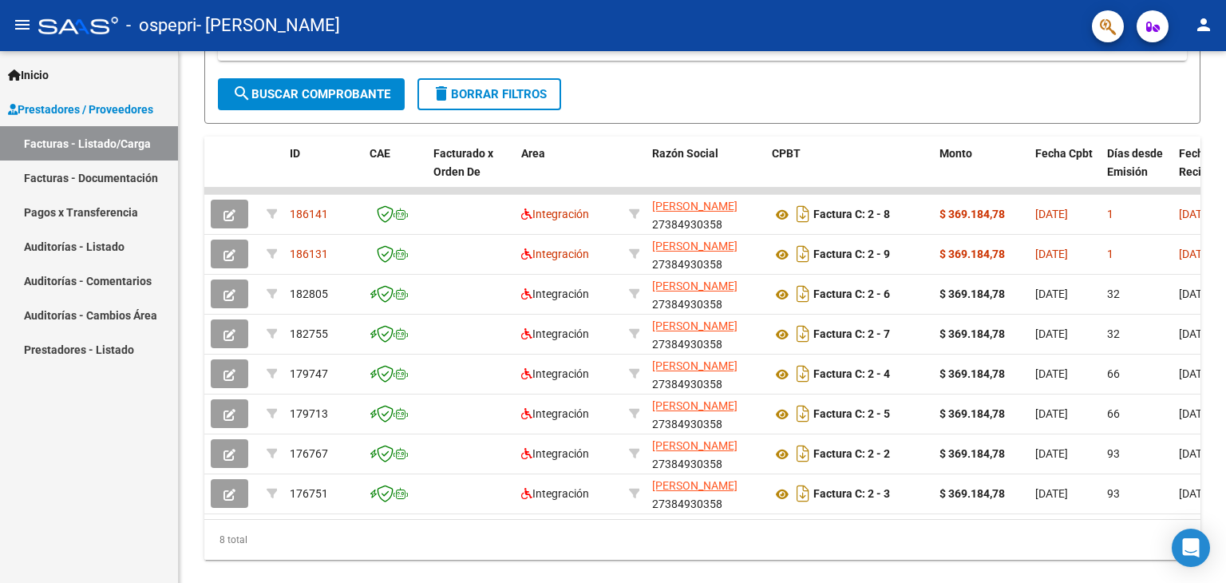
click at [1209, 30] on mat-icon "person" at bounding box center [1203, 24] width 19 height 19
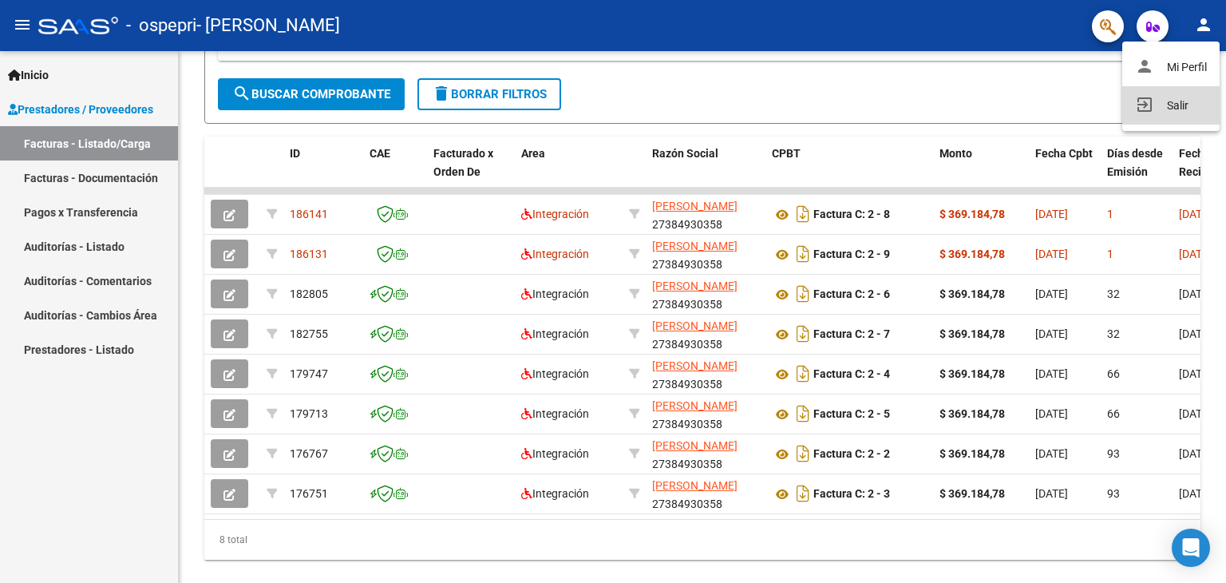
click at [1141, 109] on mat-icon "exit_to_app" at bounding box center [1144, 104] width 19 height 19
